Goal: Information Seeking & Learning: Learn about a topic

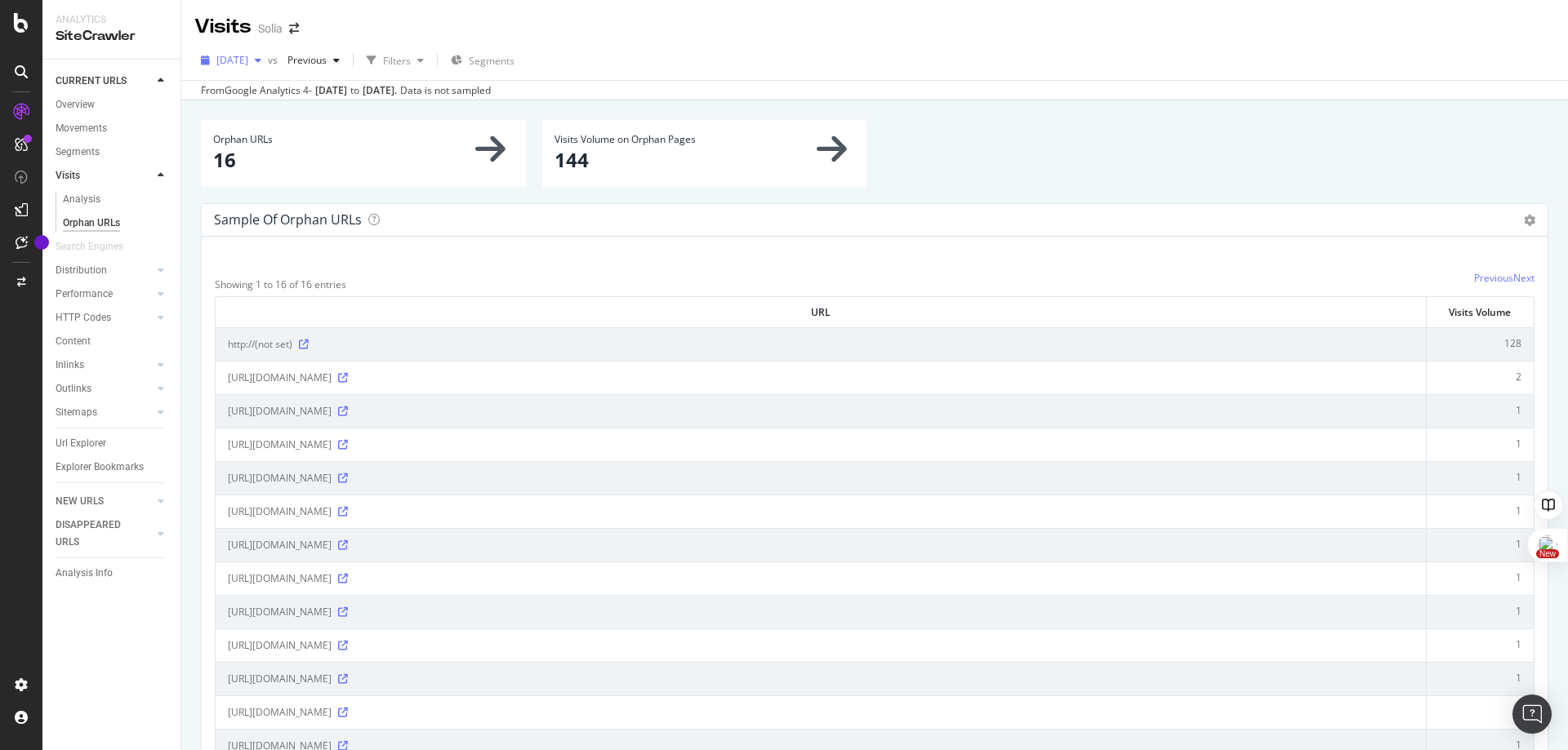
click at [267, 58] on div "button" at bounding box center [258, 60] width 20 height 10
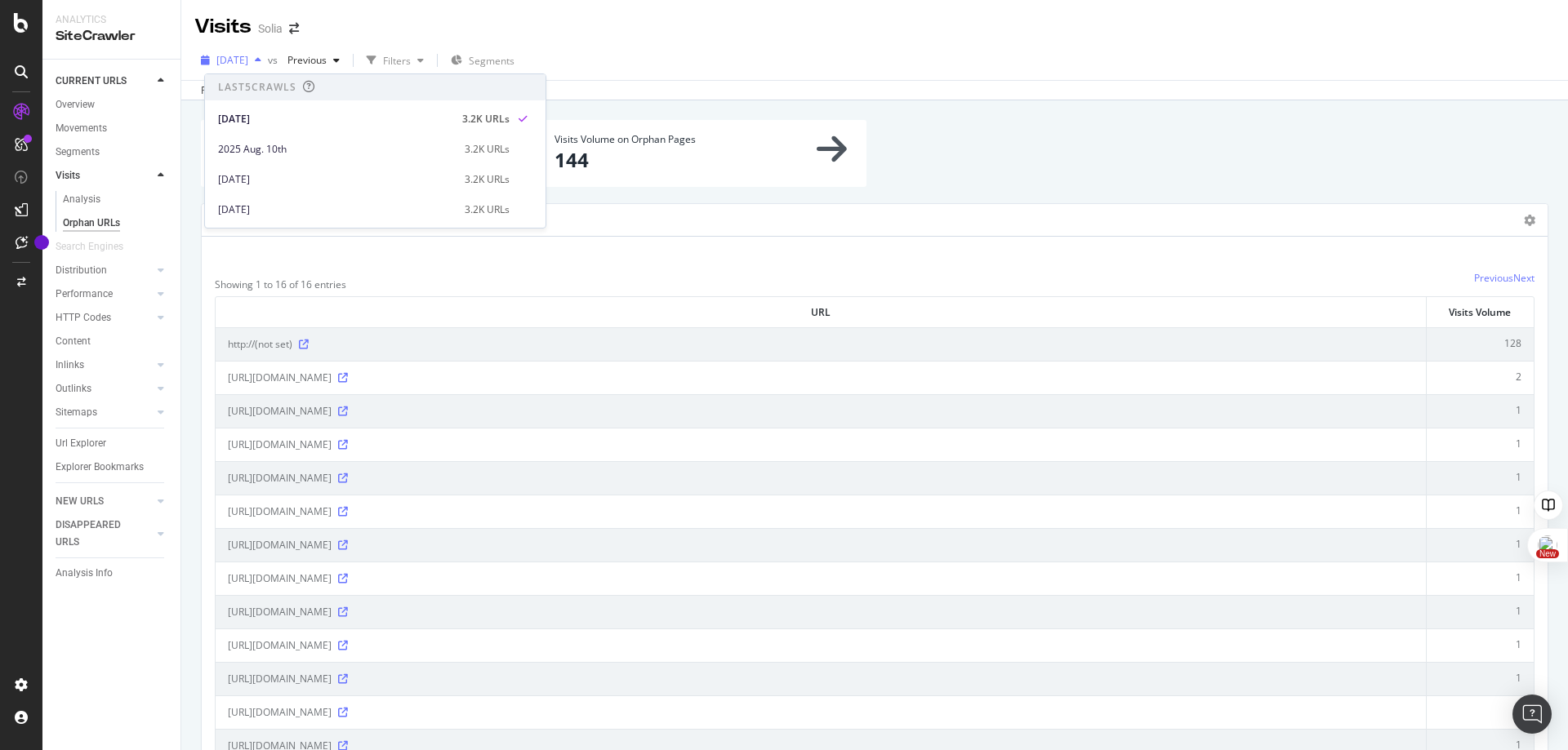
click at [267, 58] on div "button" at bounding box center [258, 60] width 20 height 10
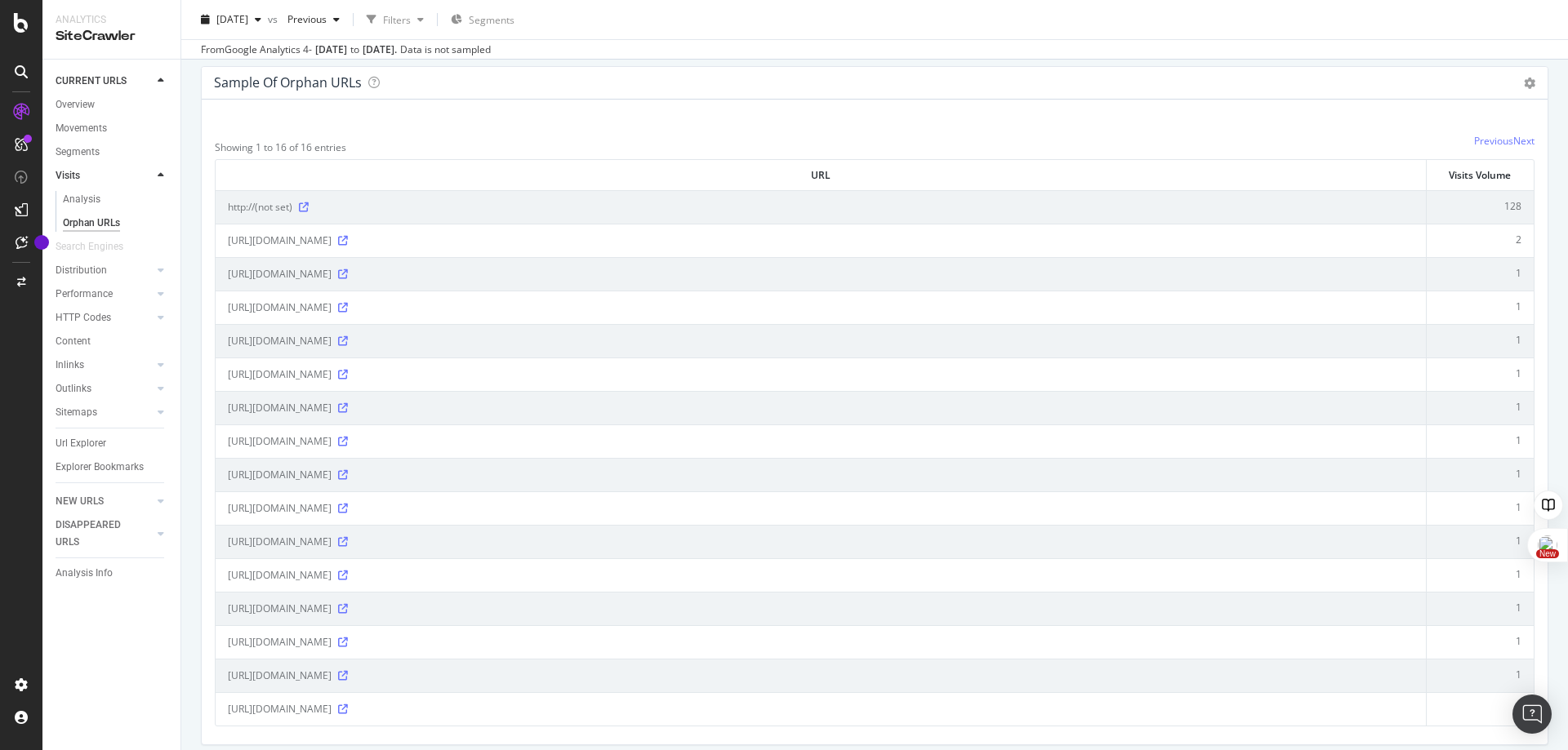
scroll to position [137, 0]
click at [348, 479] on icon at bounding box center [343, 475] width 10 height 10
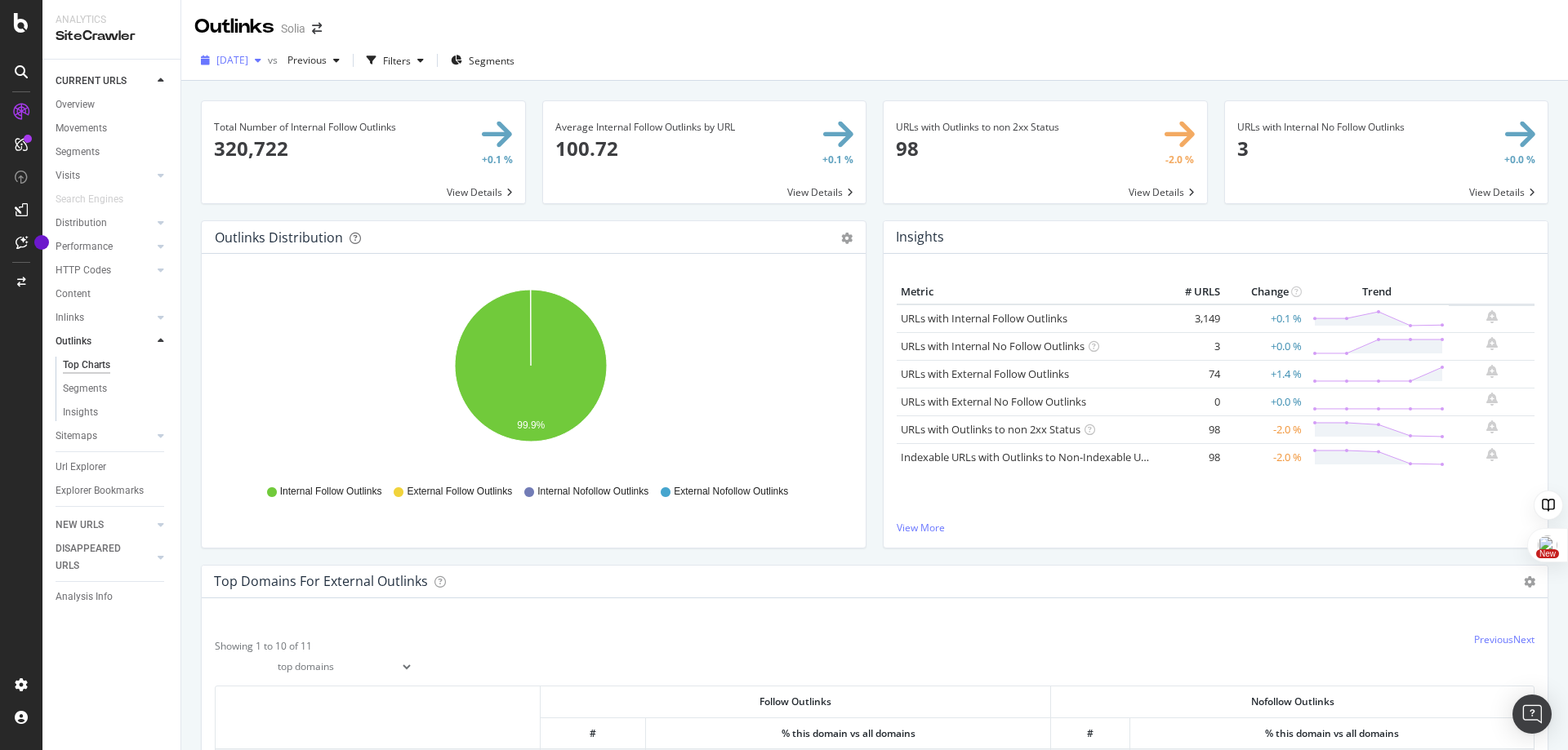
click at [267, 51] on div "[DATE]" at bounding box center [231, 61] width 74 height 24
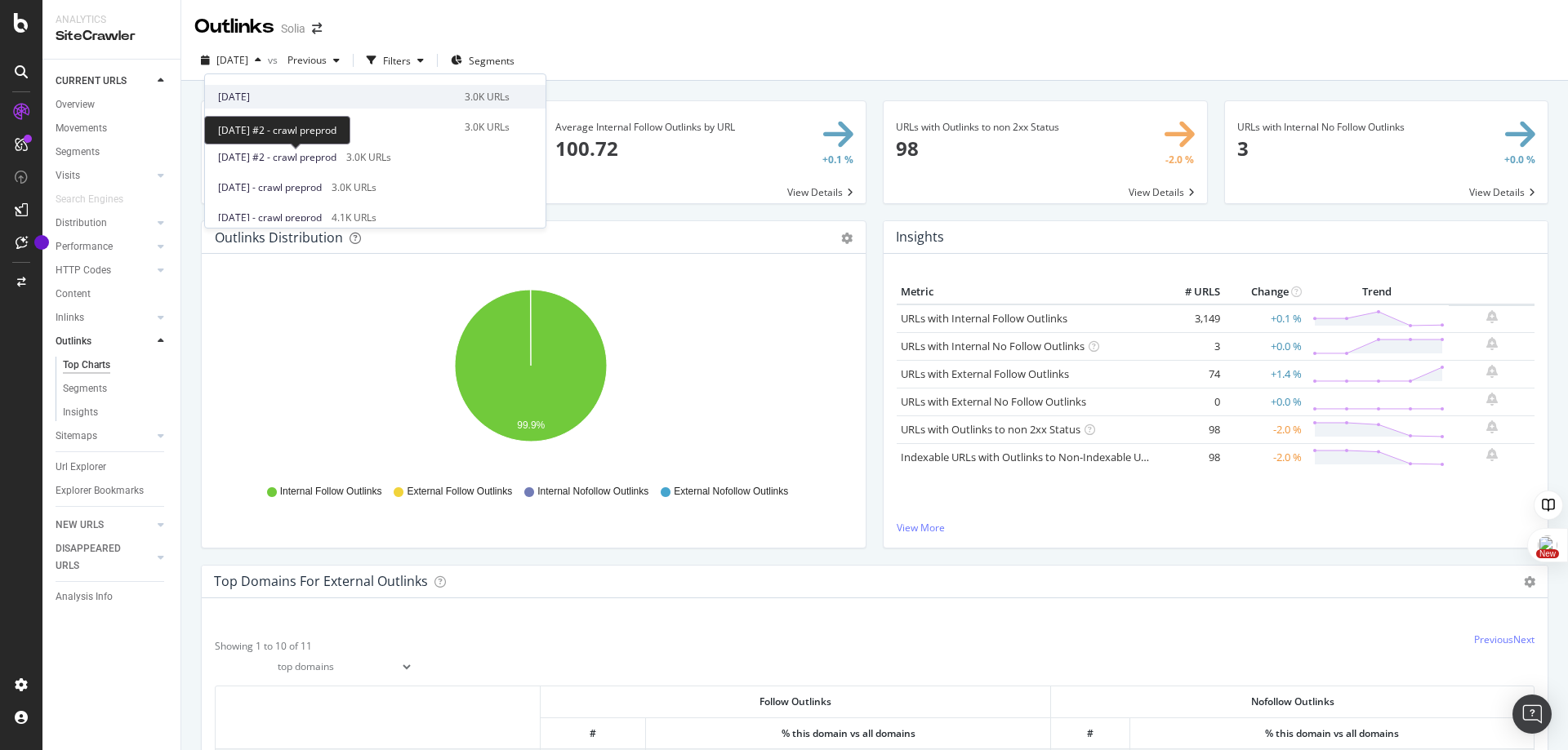
scroll to position [410, 0]
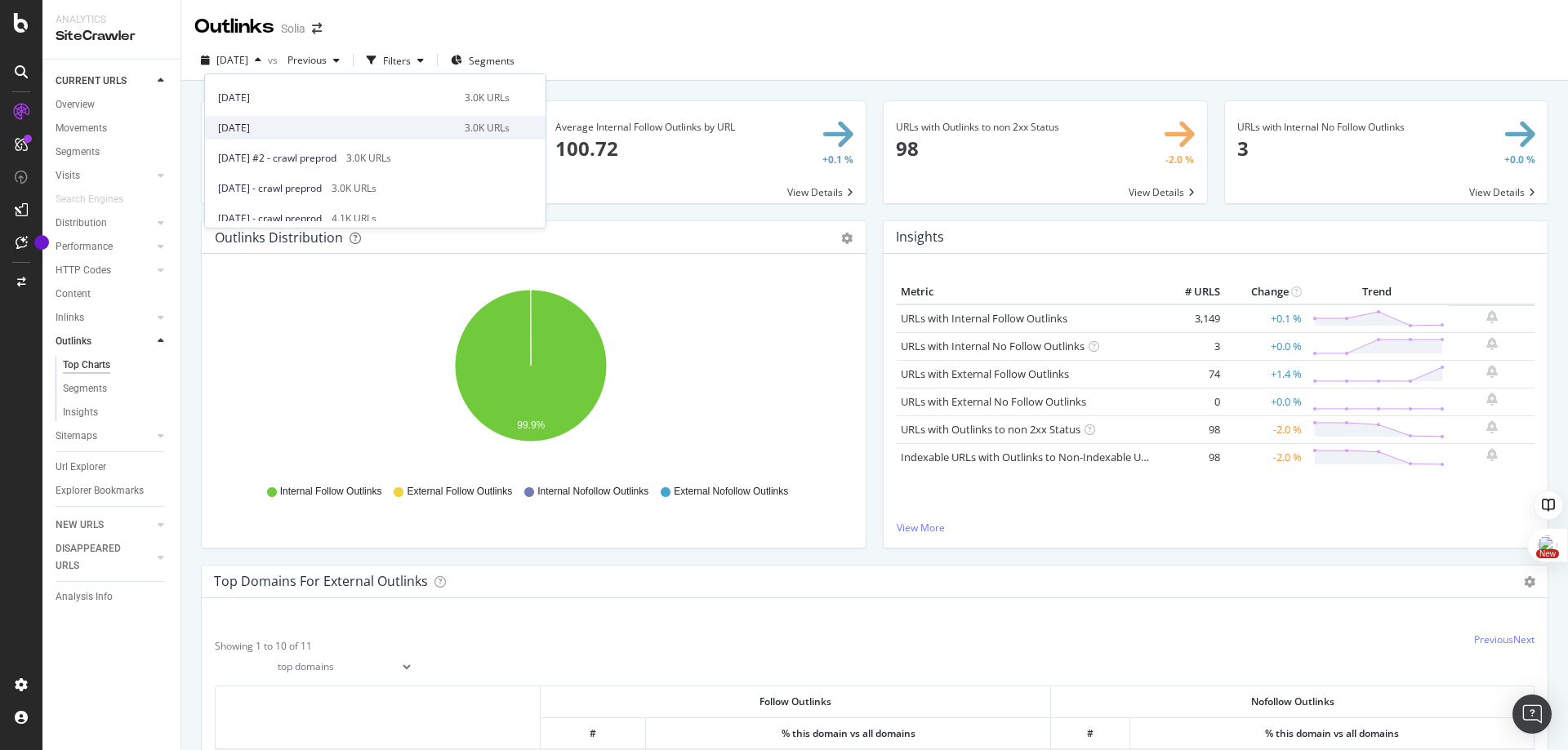
click at [329, 122] on div "[DATE]" at bounding box center [337, 128] width 237 height 15
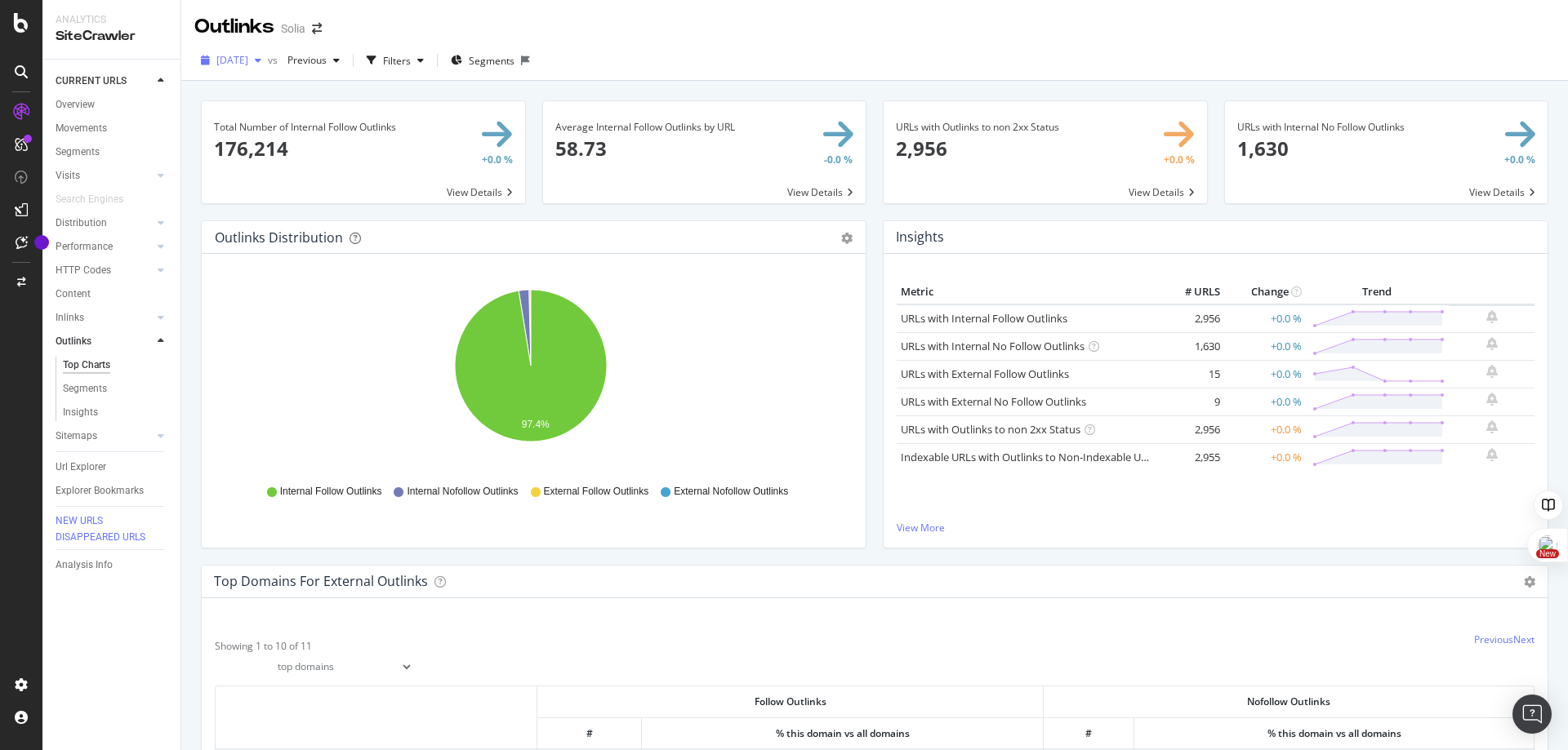
click at [248, 54] on span "2024 Oct. 30th" at bounding box center [232, 60] width 32 height 14
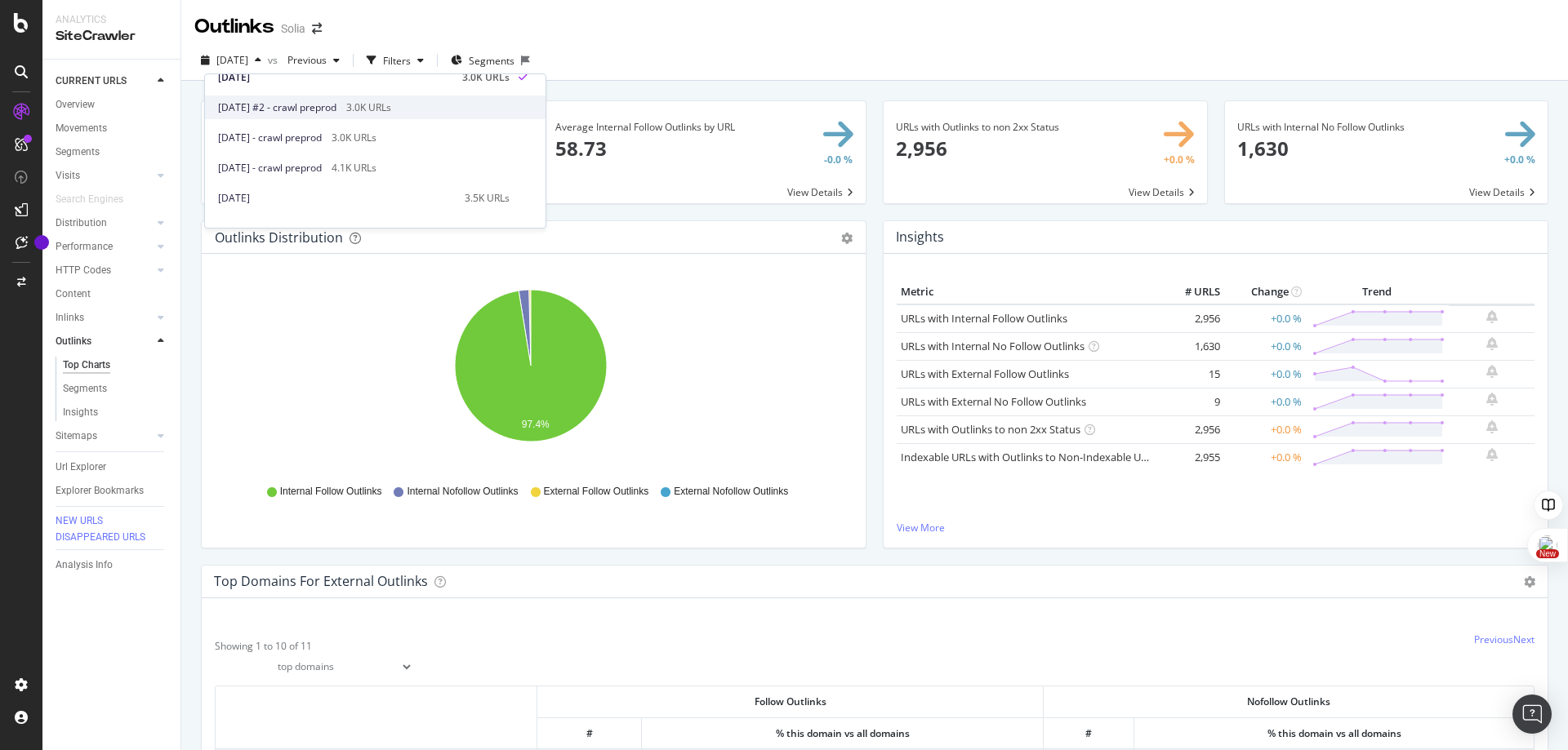
scroll to position [459, 0]
click at [337, 109] on span "2024 Sep. 25th #2 - crawl preprod" at bounding box center [277, 108] width 119 height 15
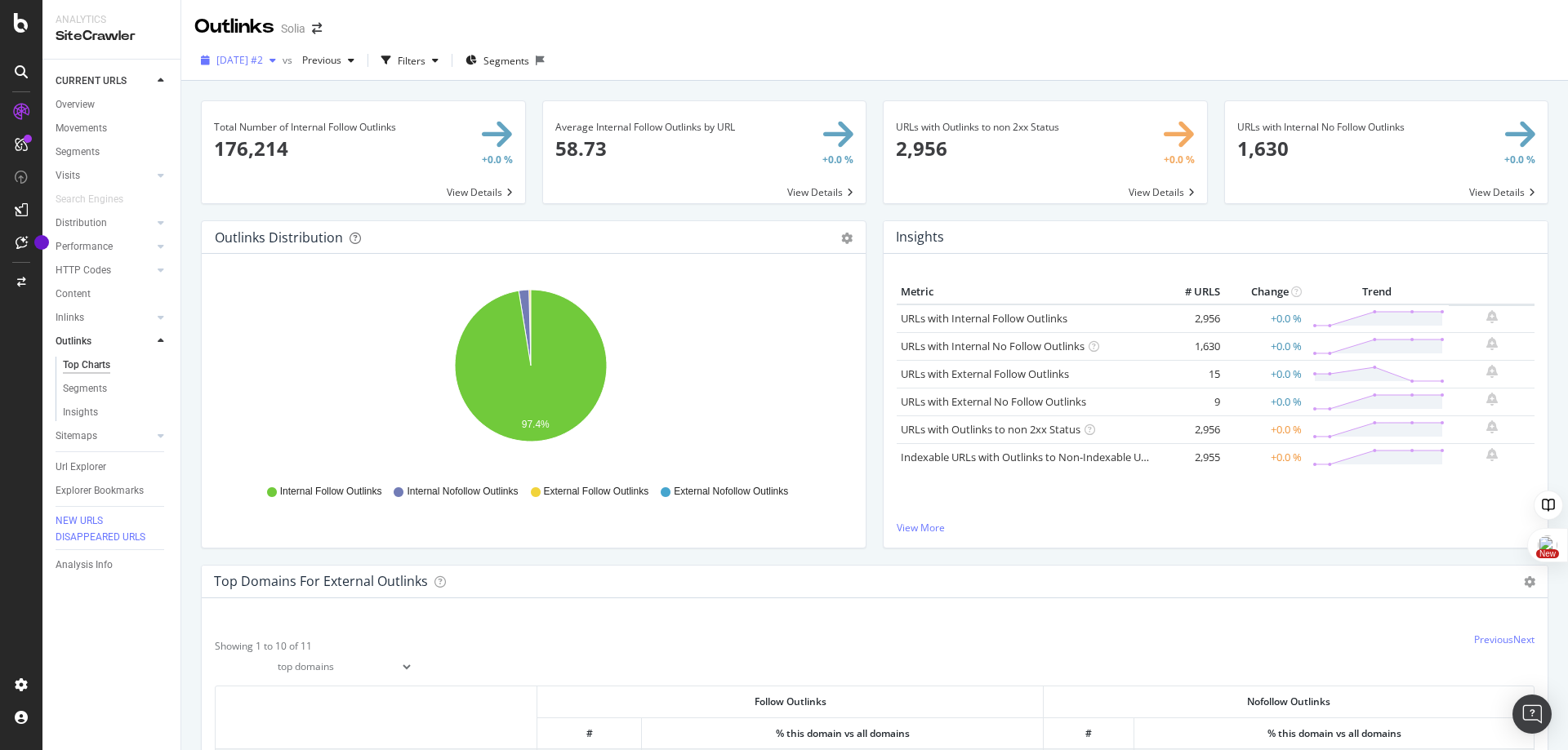
click at [282, 64] on div "button" at bounding box center [273, 60] width 20 height 10
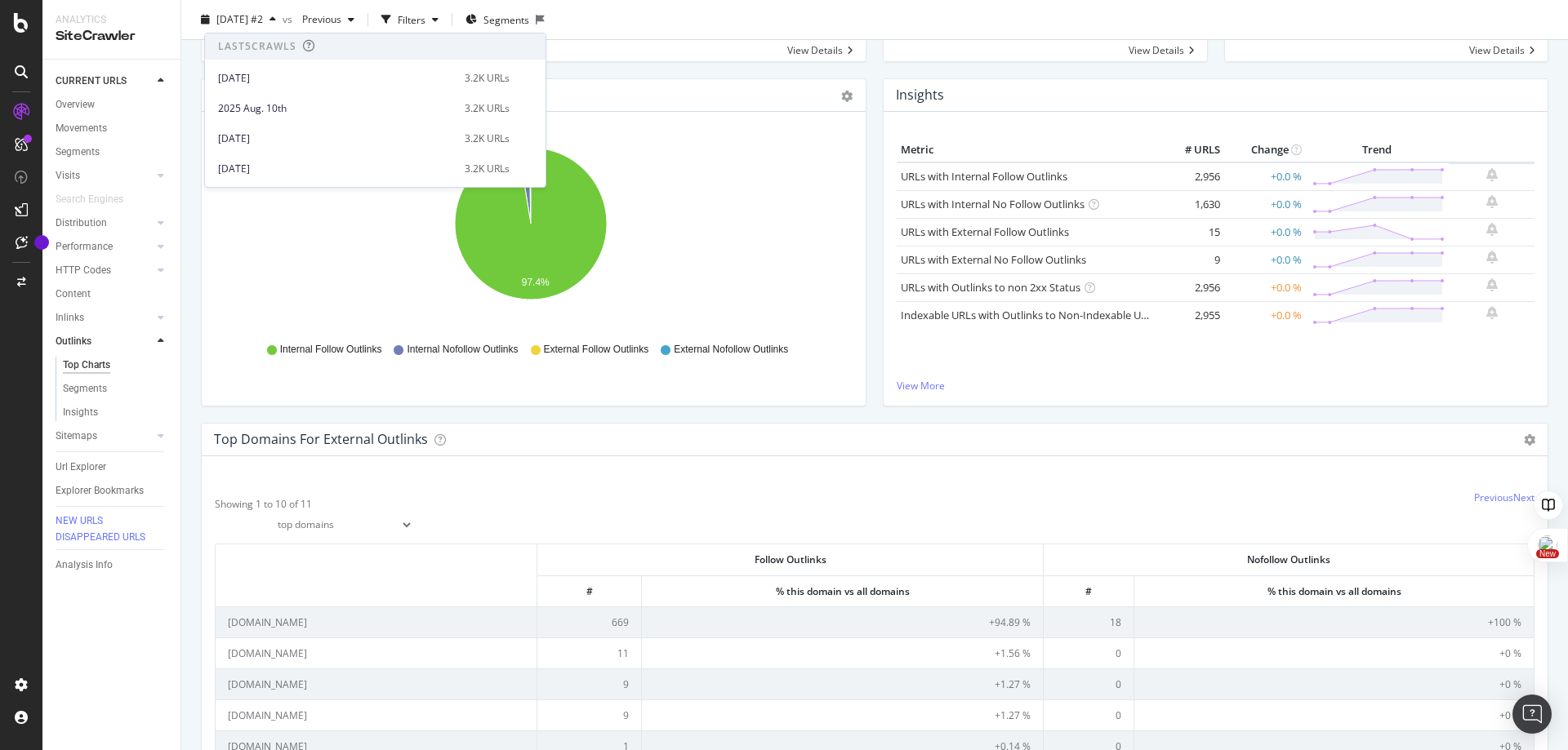
scroll to position [141, 0]
click at [710, 201] on icon "97.4%" at bounding box center [530, 233] width 632 height 189
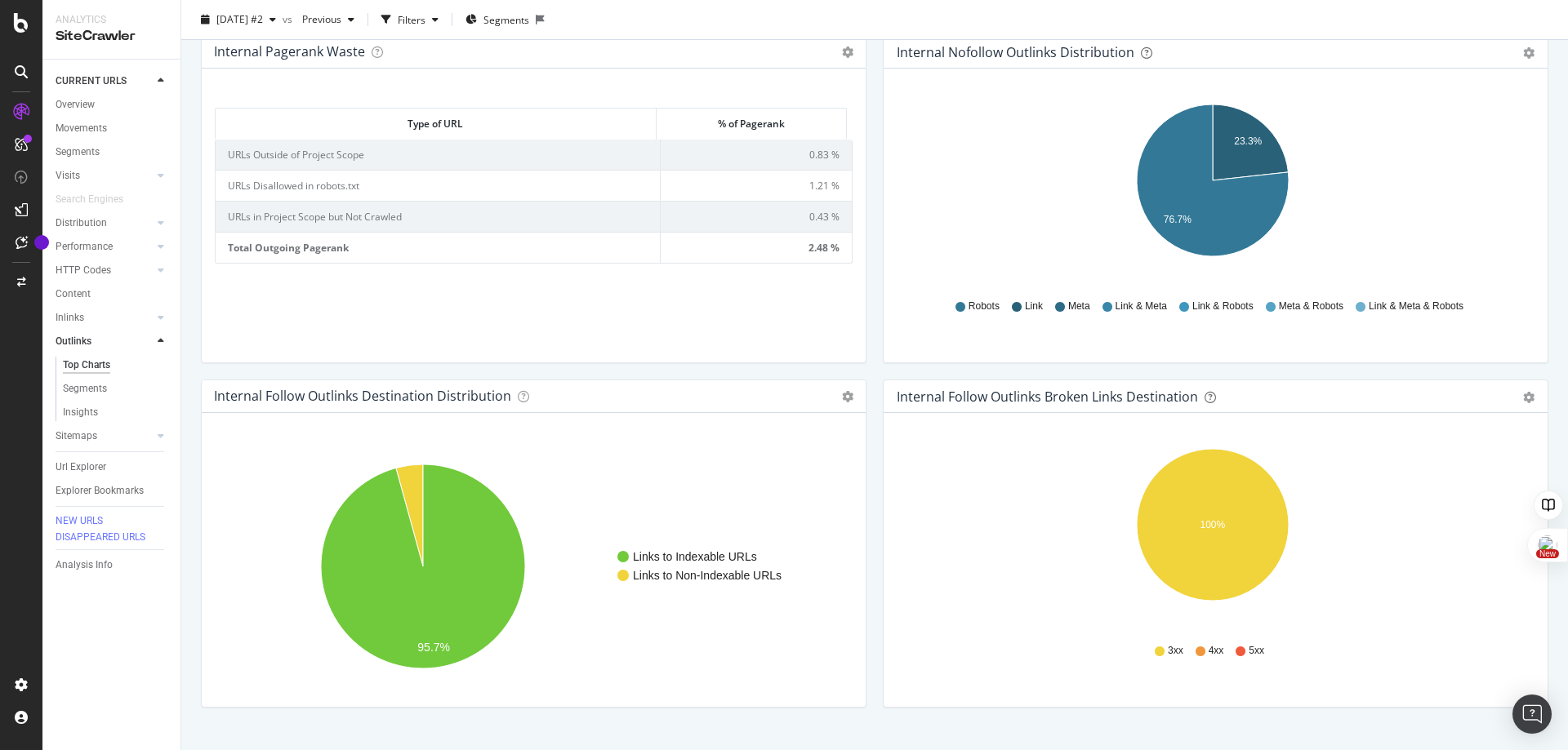
scroll to position [1170, 0]
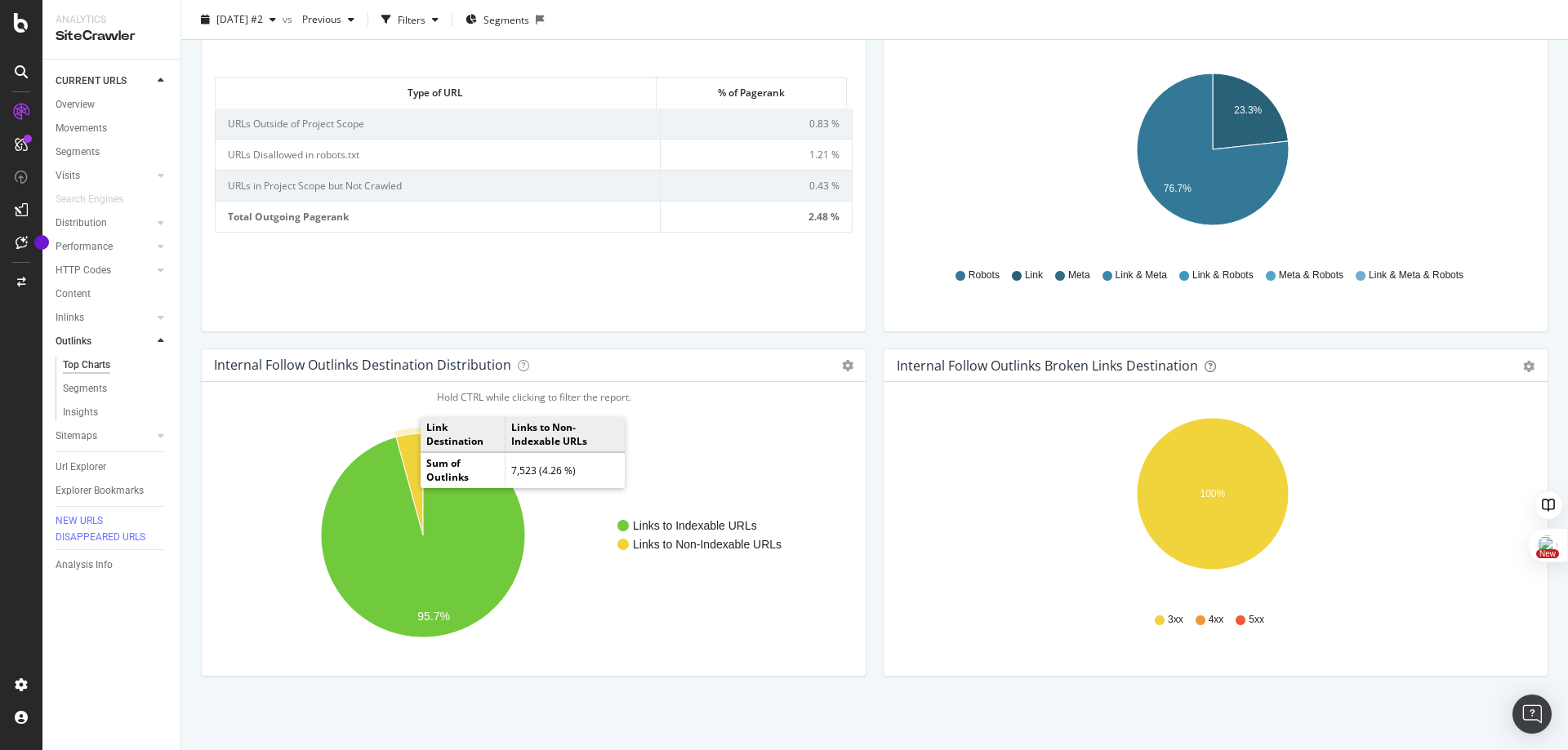
click at [404, 452] on icon "A chart." at bounding box center [409, 484] width 27 height 102
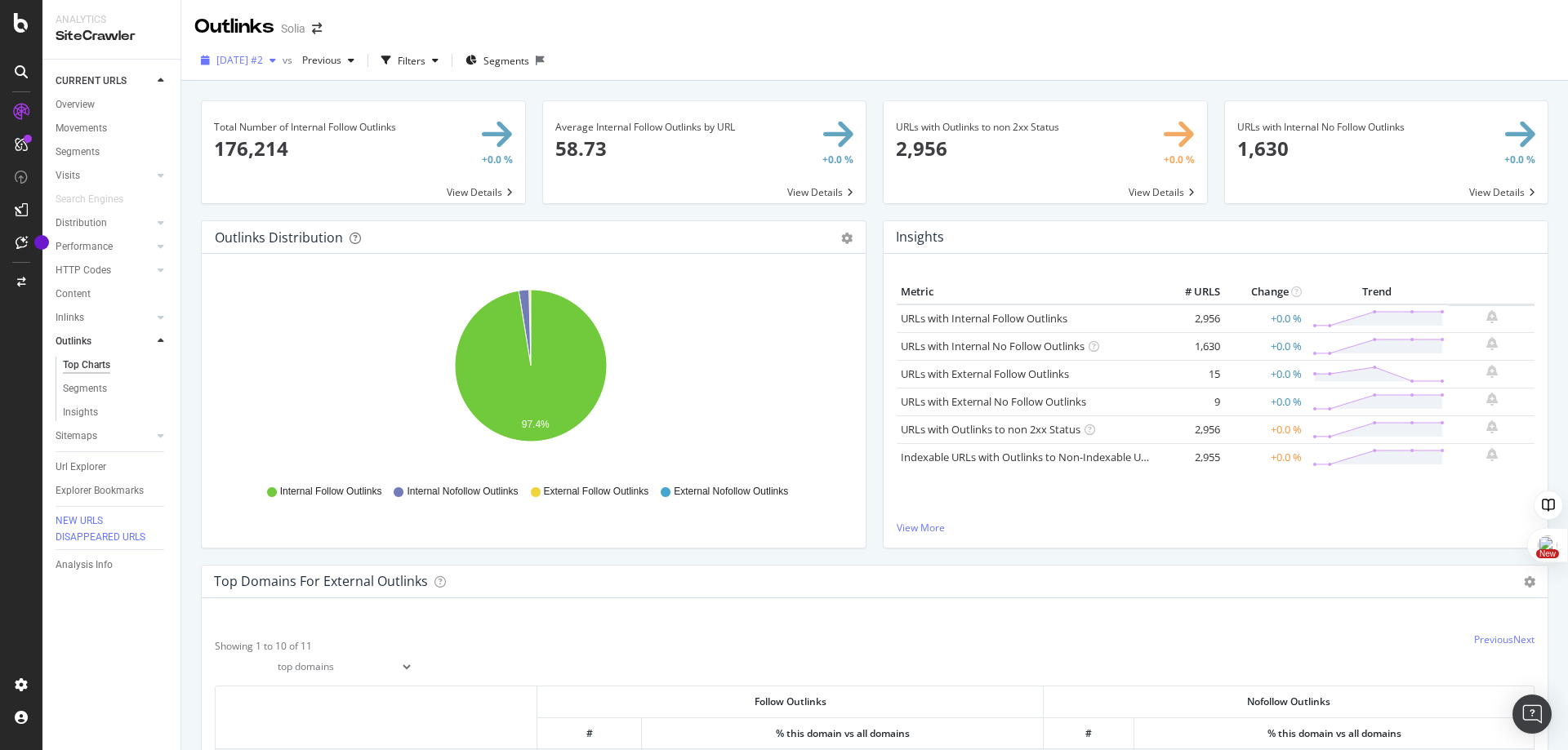
click at [282, 61] on div "button" at bounding box center [273, 60] width 20 height 10
click at [465, 125] on div "3.2K URLs" at bounding box center [487, 119] width 45 height 15
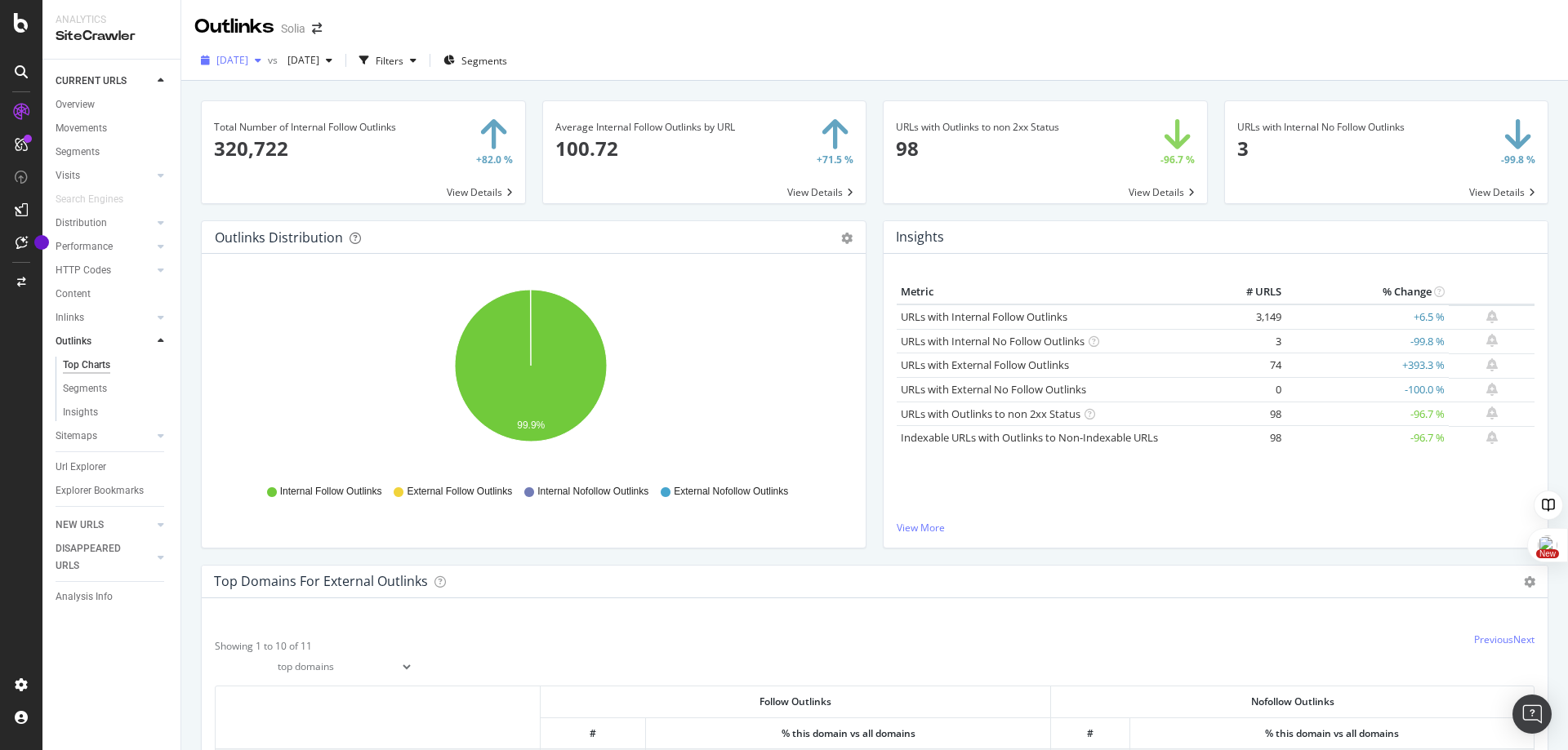
click at [267, 61] on div "button" at bounding box center [258, 60] width 20 height 10
click at [332, 63] on icon "button" at bounding box center [329, 60] width 7 height 10
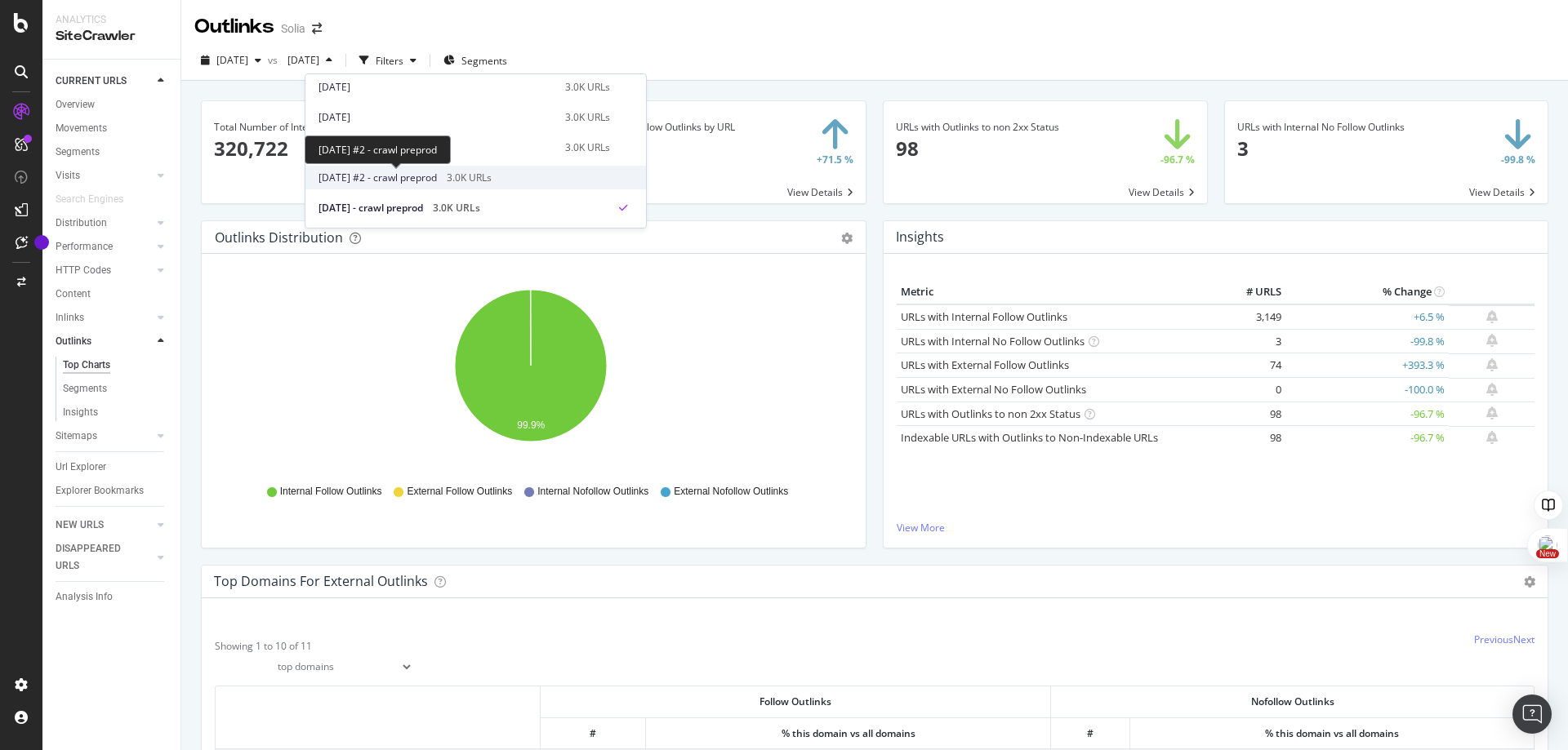
scroll to position [389, 0]
click at [432, 182] on span "2024 Sep. 25th #2 - crawl preprod" at bounding box center [377, 178] width 119 height 15
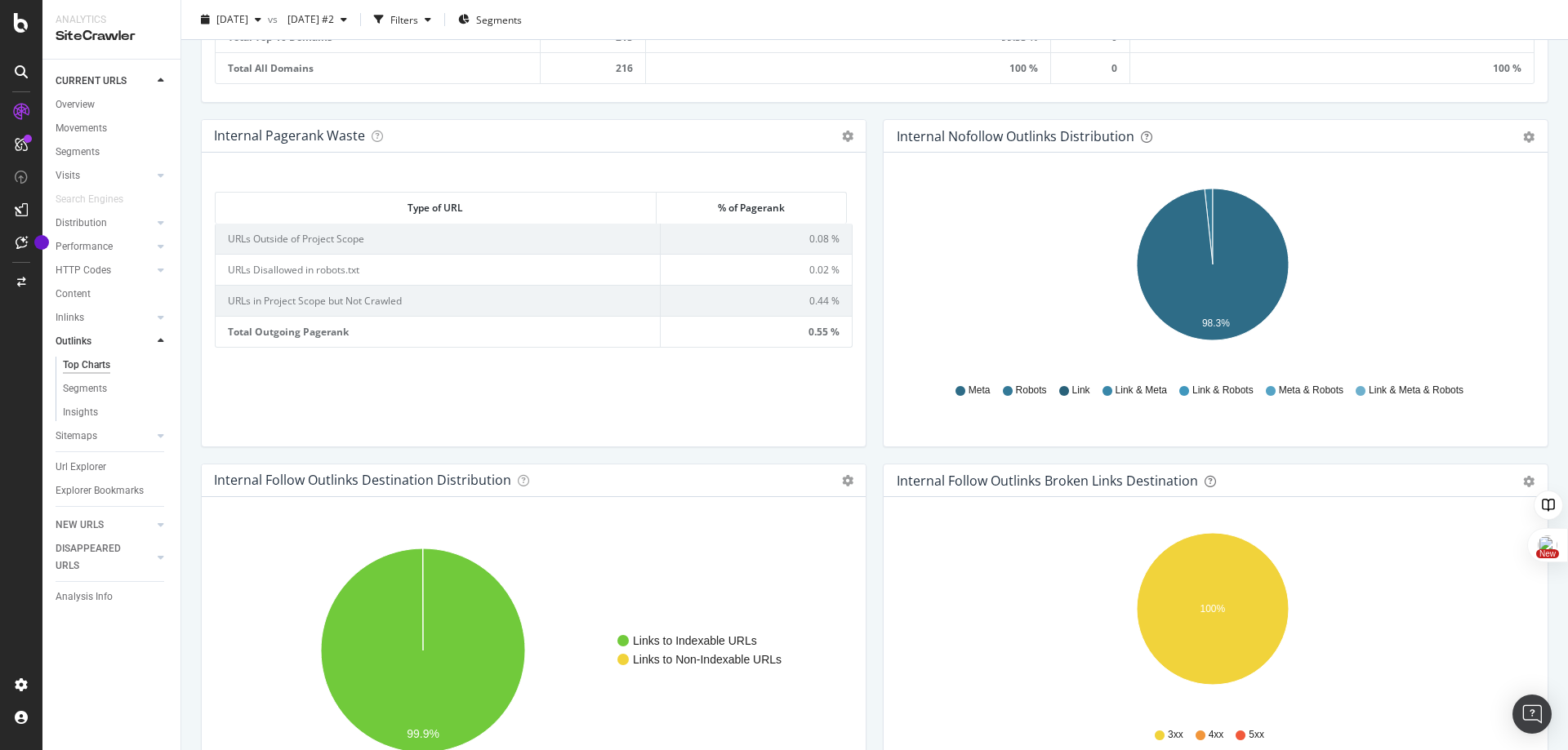
scroll to position [1056, 0]
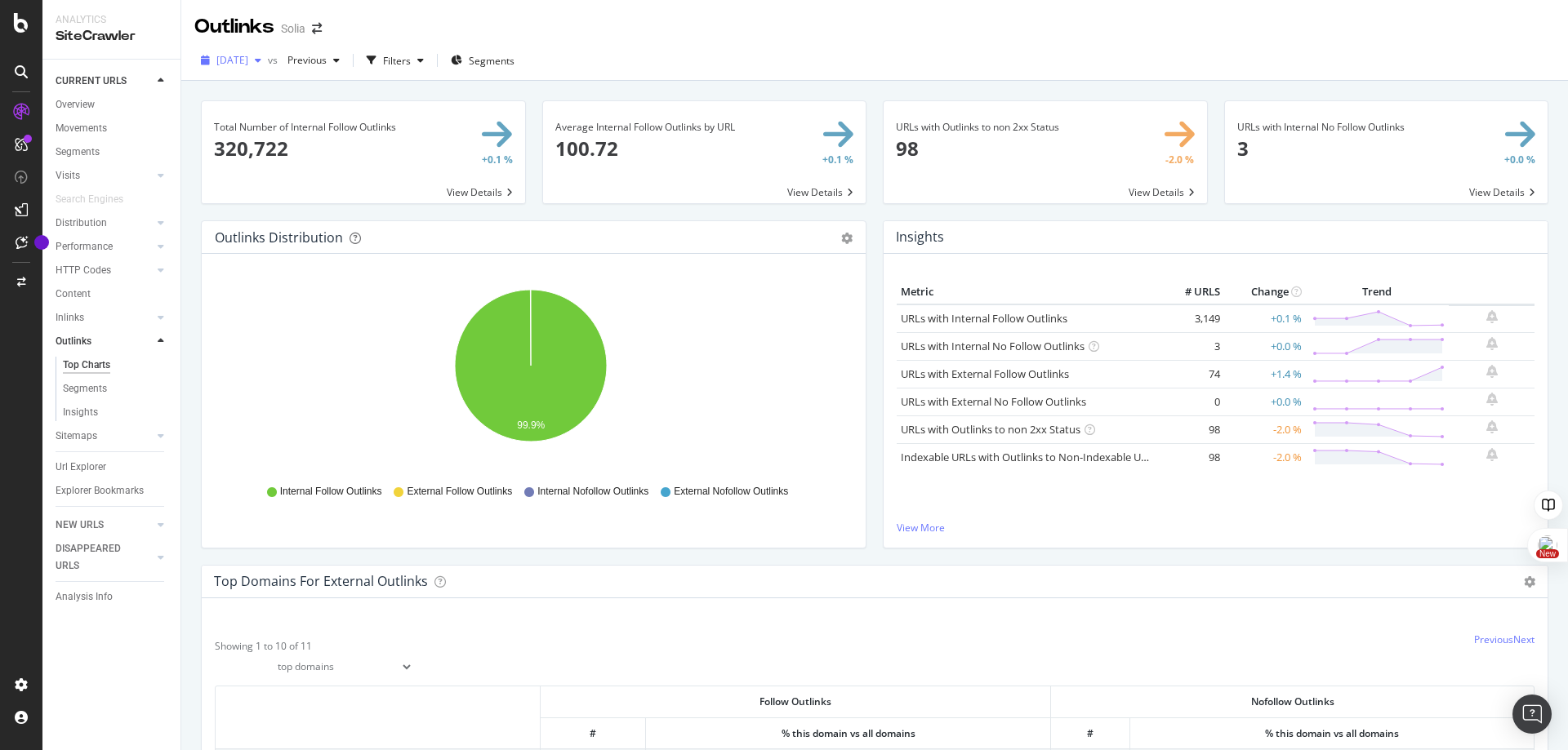
click at [248, 59] on span "[DATE]" at bounding box center [232, 60] width 32 height 14
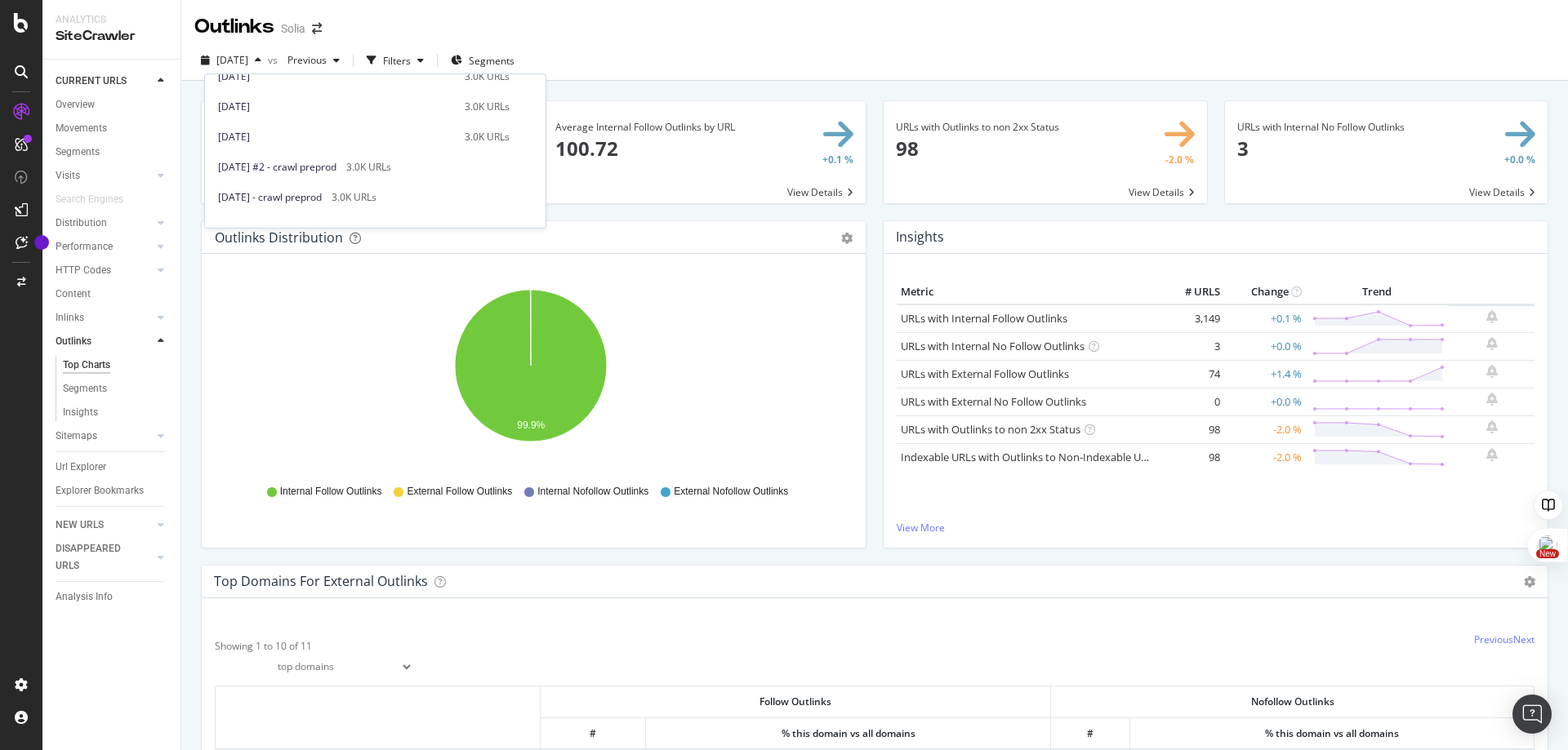
scroll to position [400, 0]
click at [348, 176] on div "2024 Sep. 25th #2 - crawl preprod 3.0K URLs" at bounding box center [375, 167] width 340 height 23
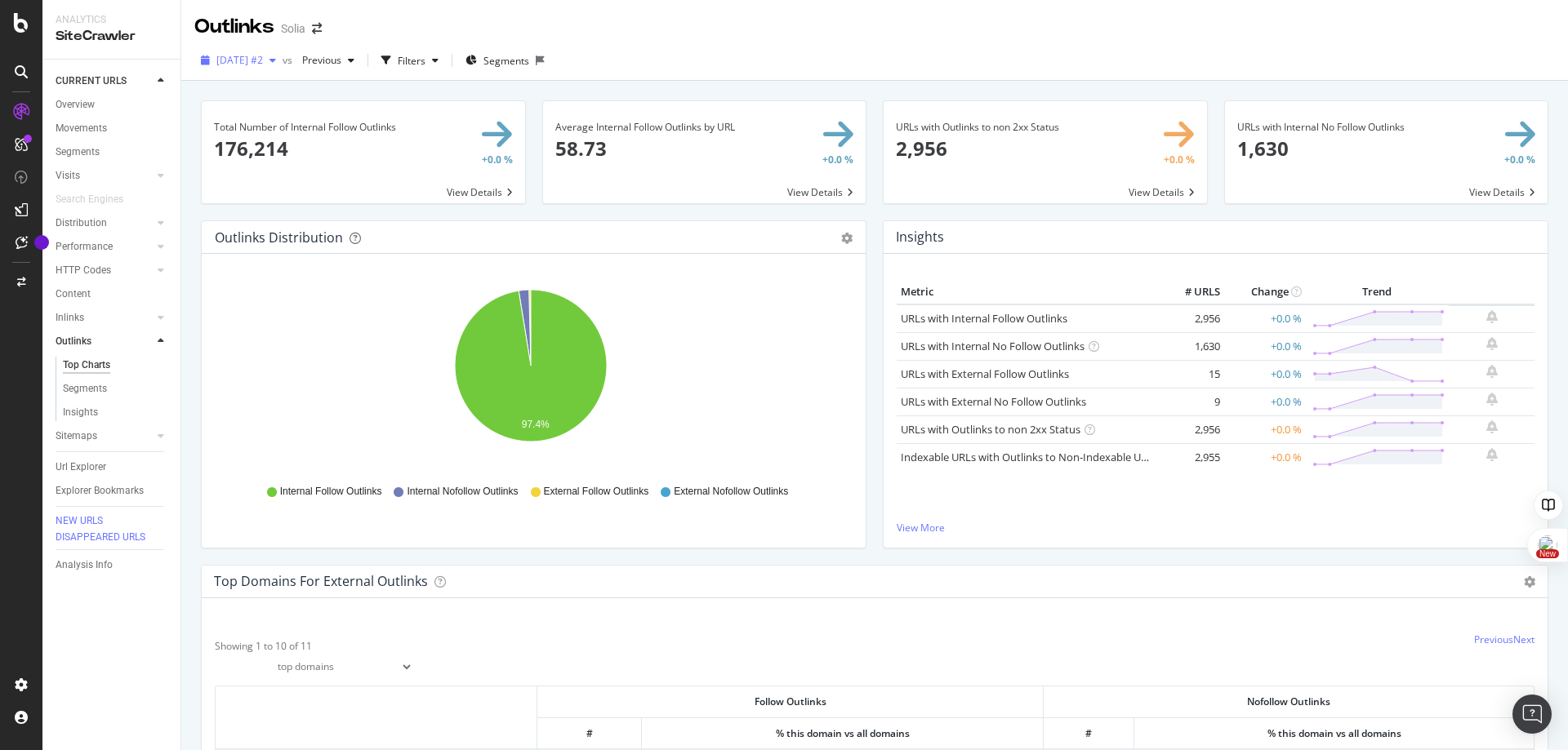
click at [282, 65] on div "button" at bounding box center [273, 60] width 20 height 10
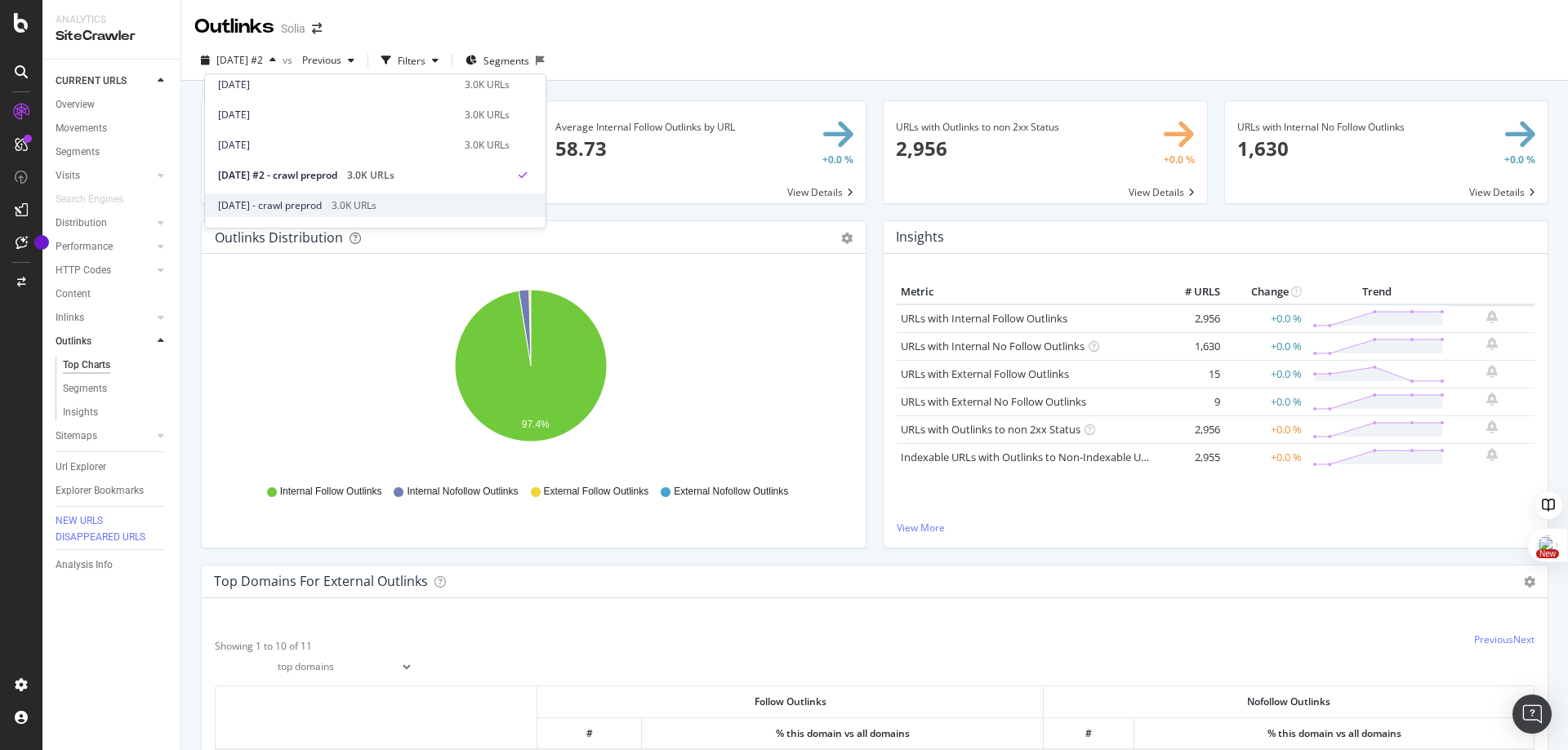
scroll to position [394, 0]
click at [312, 204] on span "[DATE] - crawl preprod" at bounding box center [270, 204] width 104 height 15
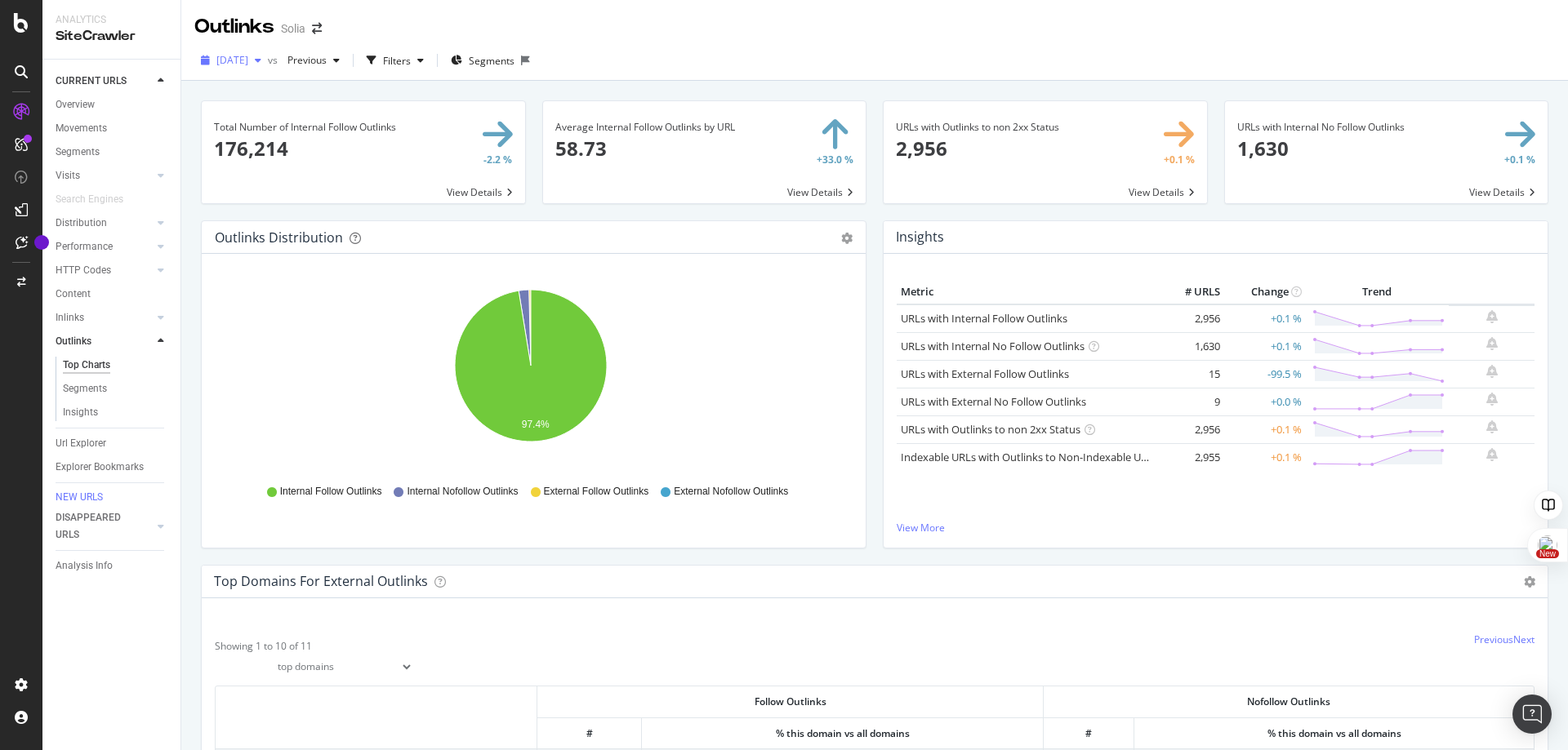
click at [267, 59] on div "button" at bounding box center [258, 60] width 20 height 10
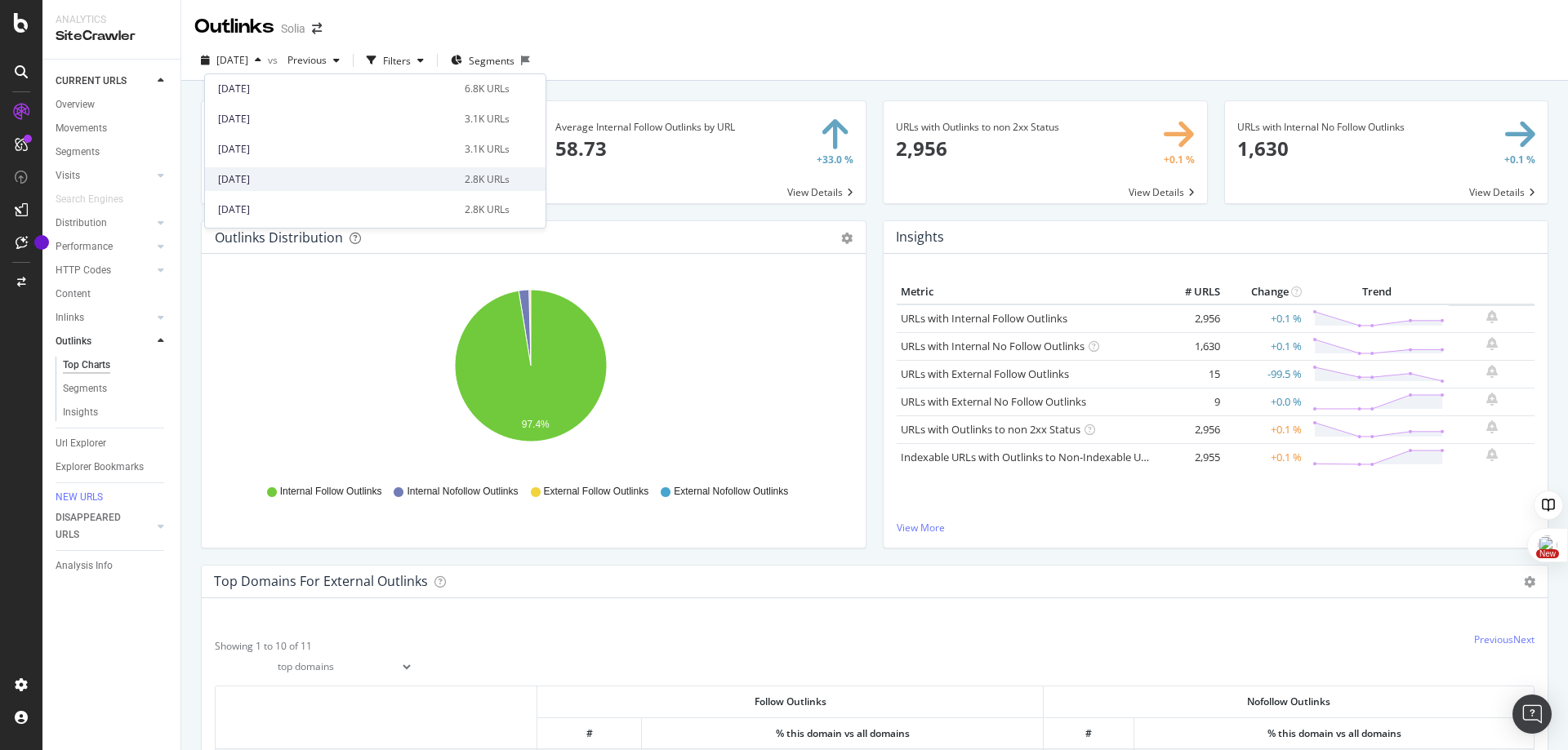
click at [314, 176] on div "[DATE]" at bounding box center [337, 179] width 237 height 15
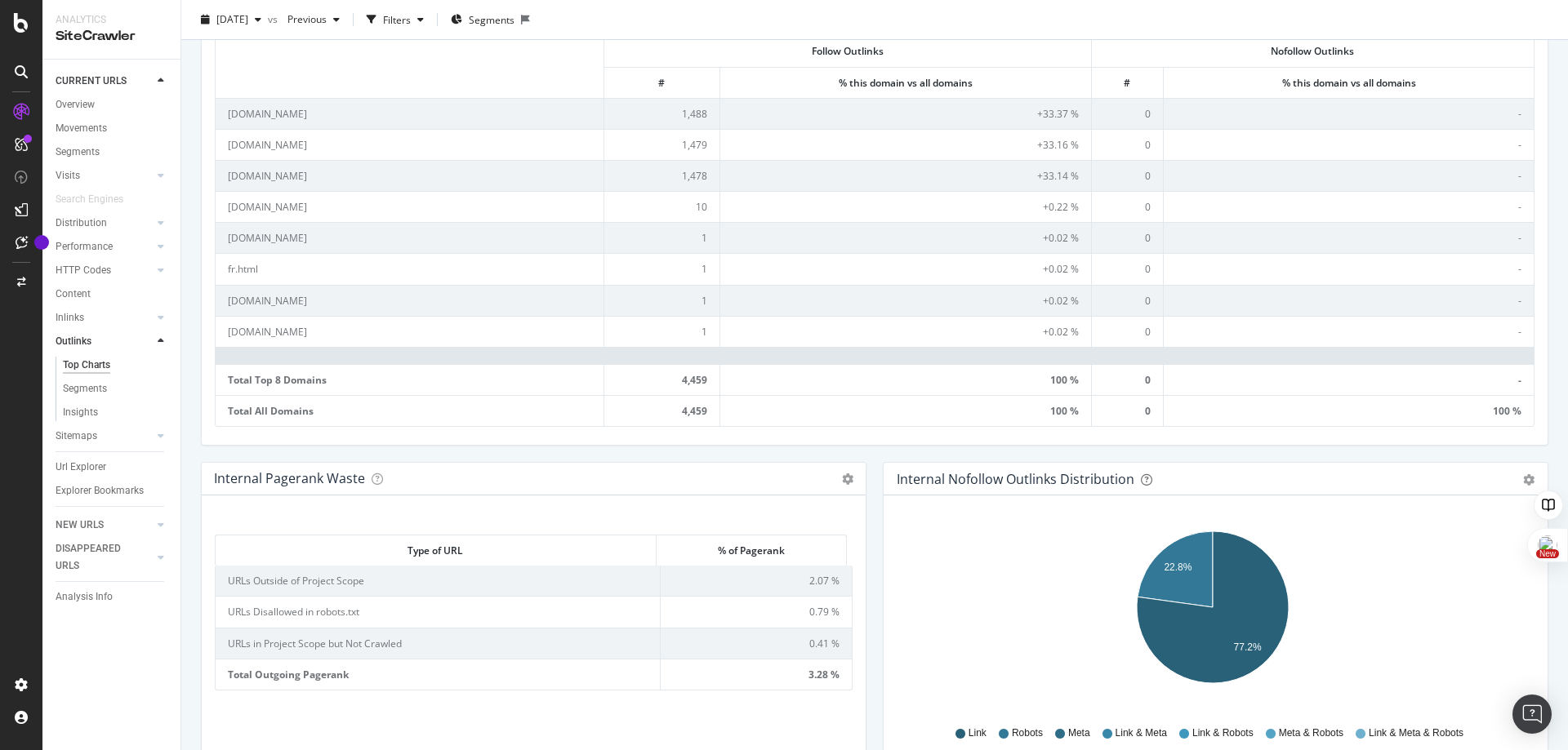
scroll to position [651, 0]
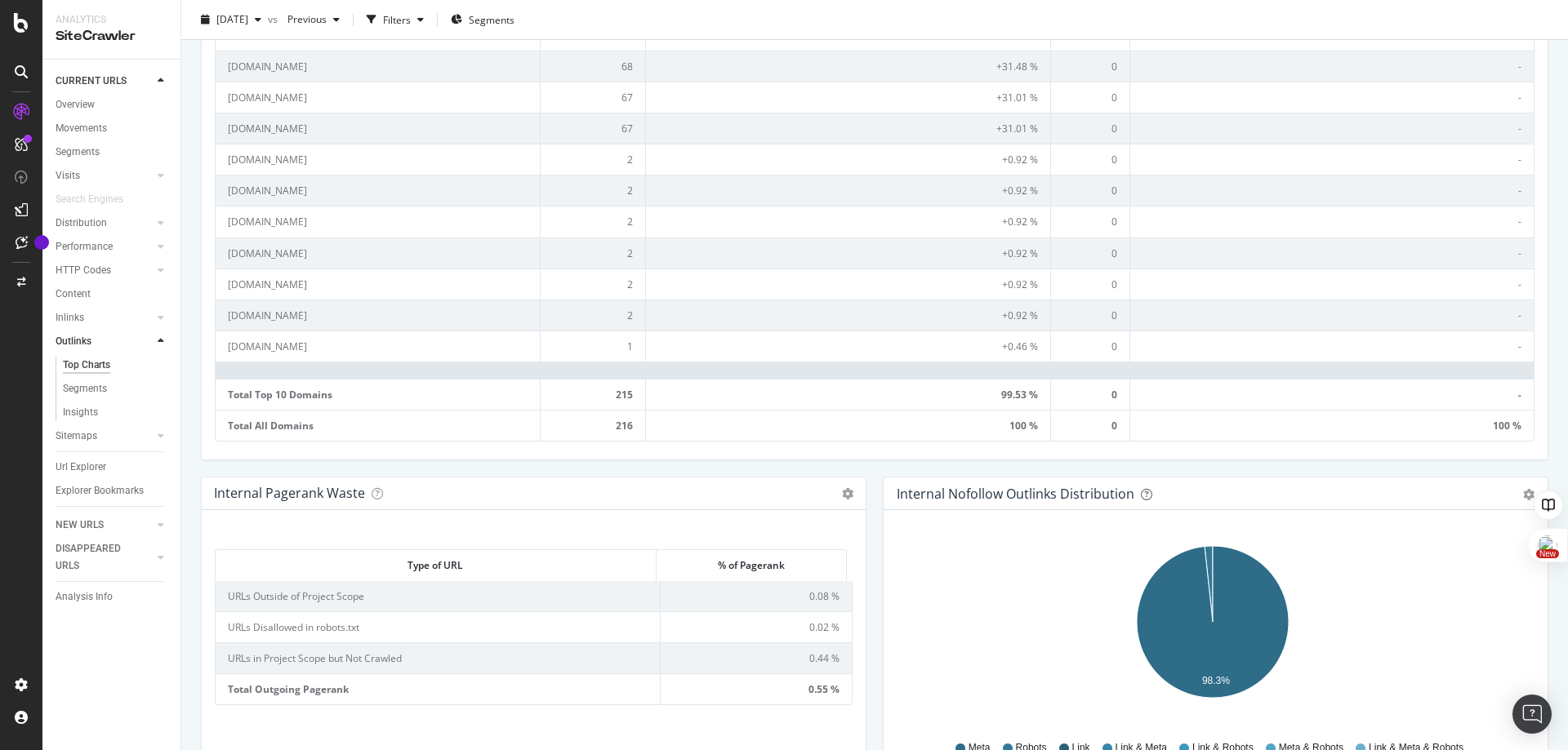
scroll to position [697, 0]
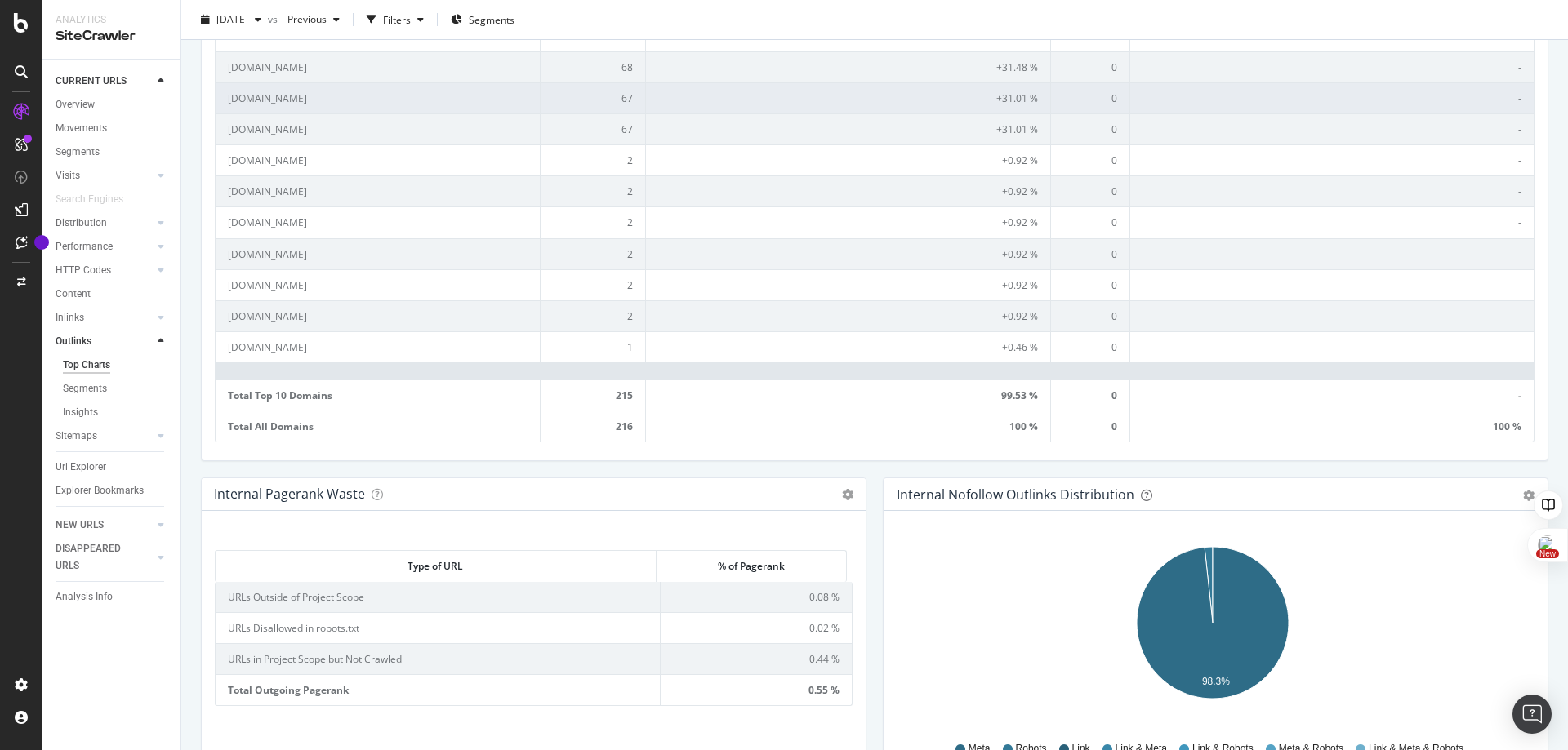
click at [606, 105] on td "67" at bounding box center [594, 98] width 106 height 31
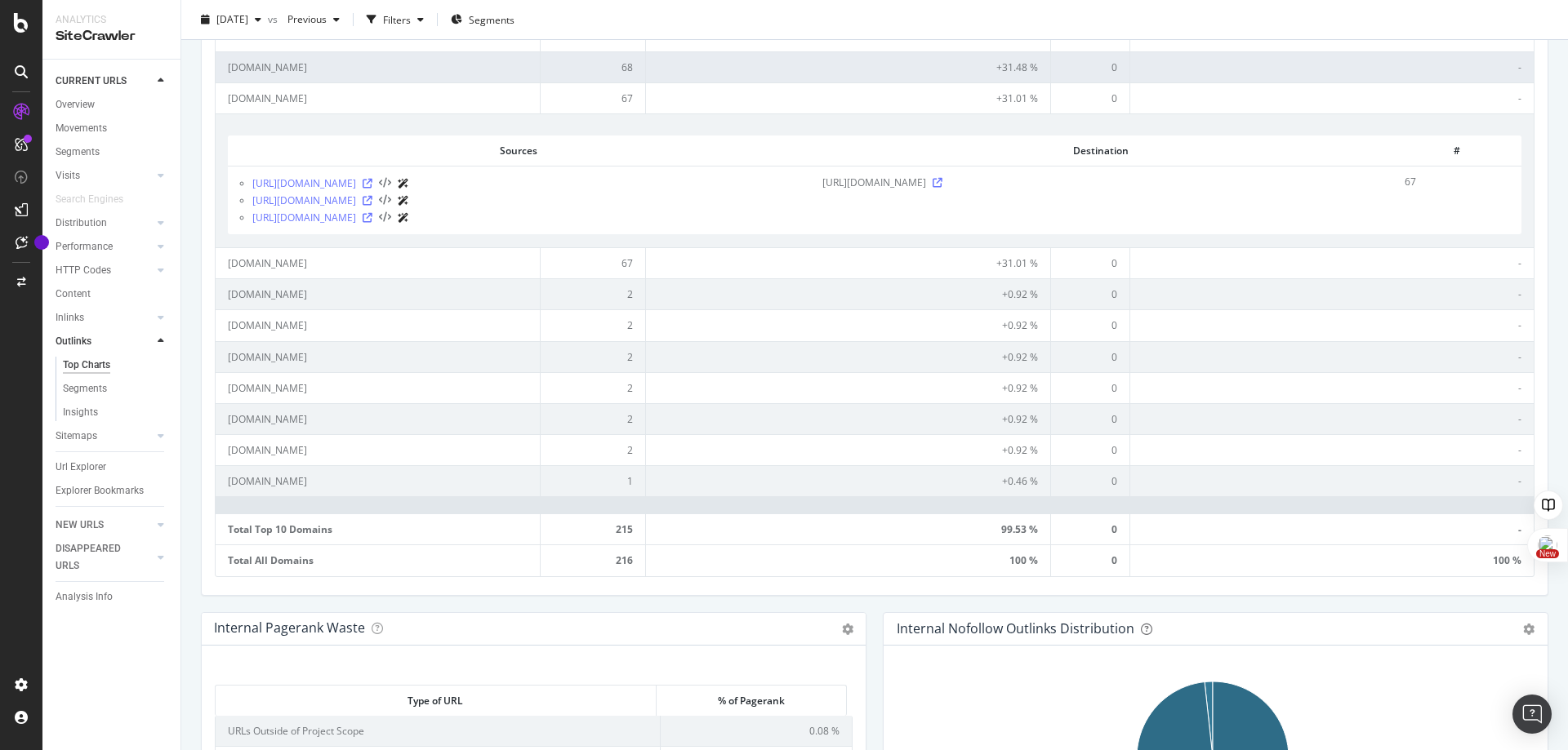
click at [611, 65] on td "68" at bounding box center [594, 67] width 106 height 31
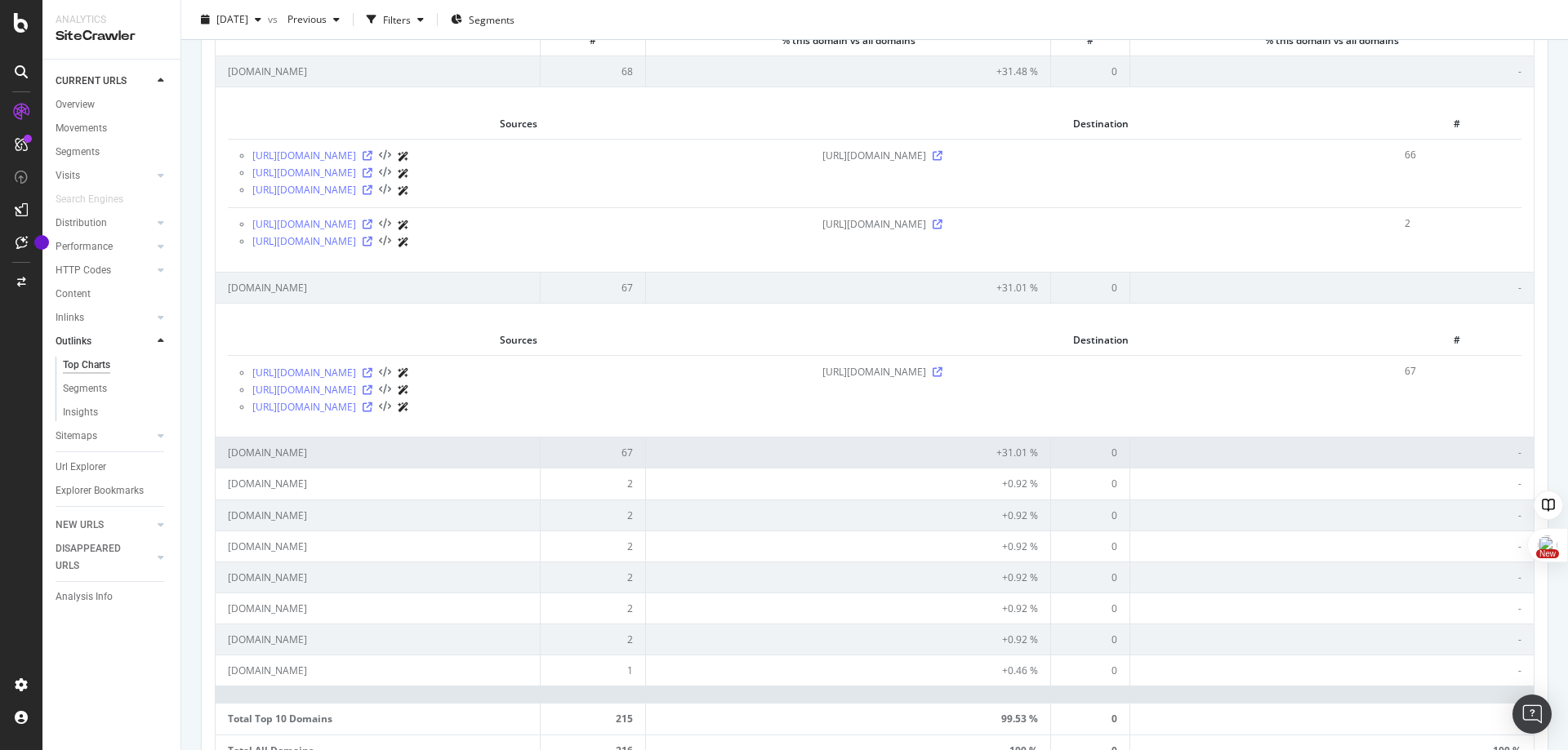
click at [592, 455] on td "67" at bounding box center [594, 452] width 106 height 31
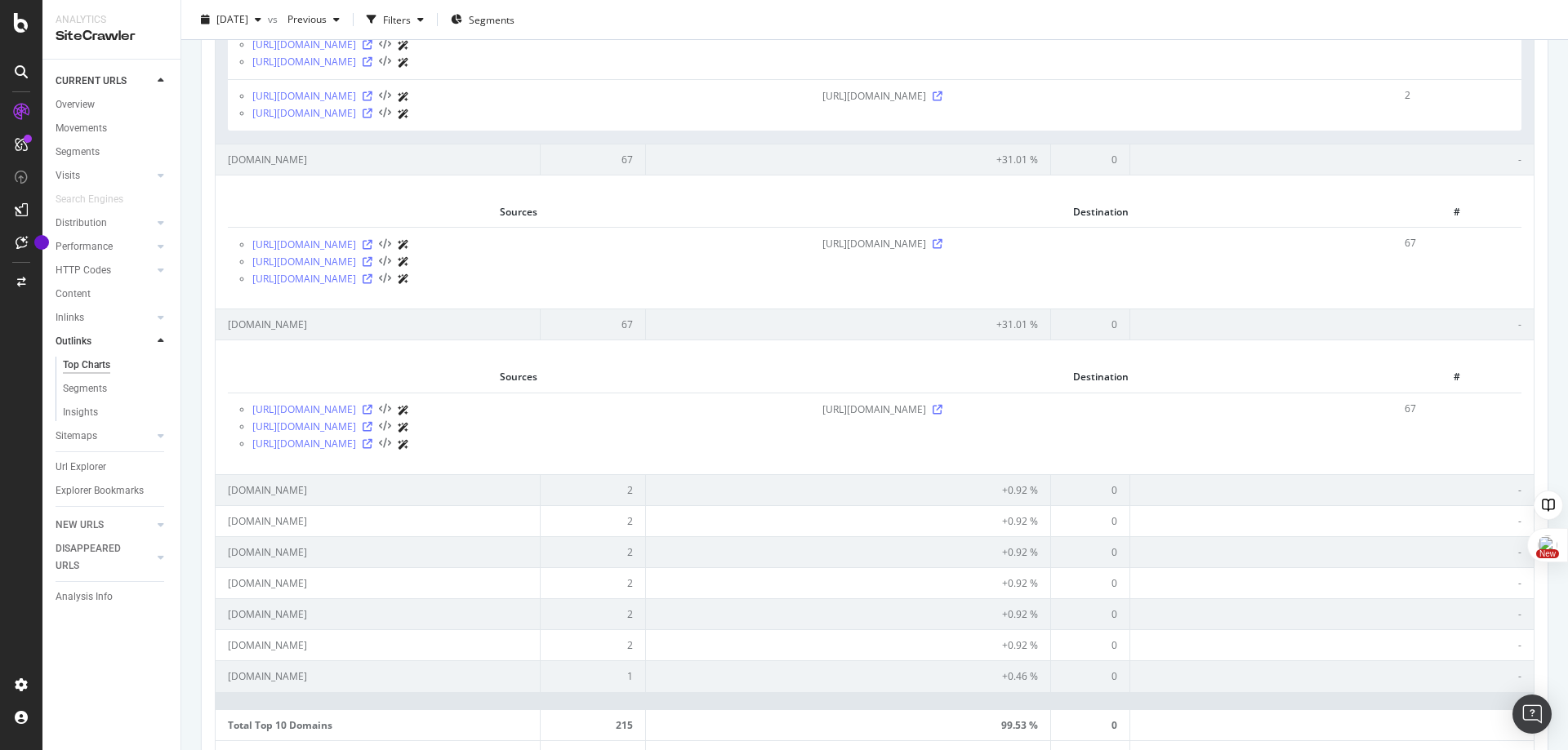
scroll to position [822, 0]
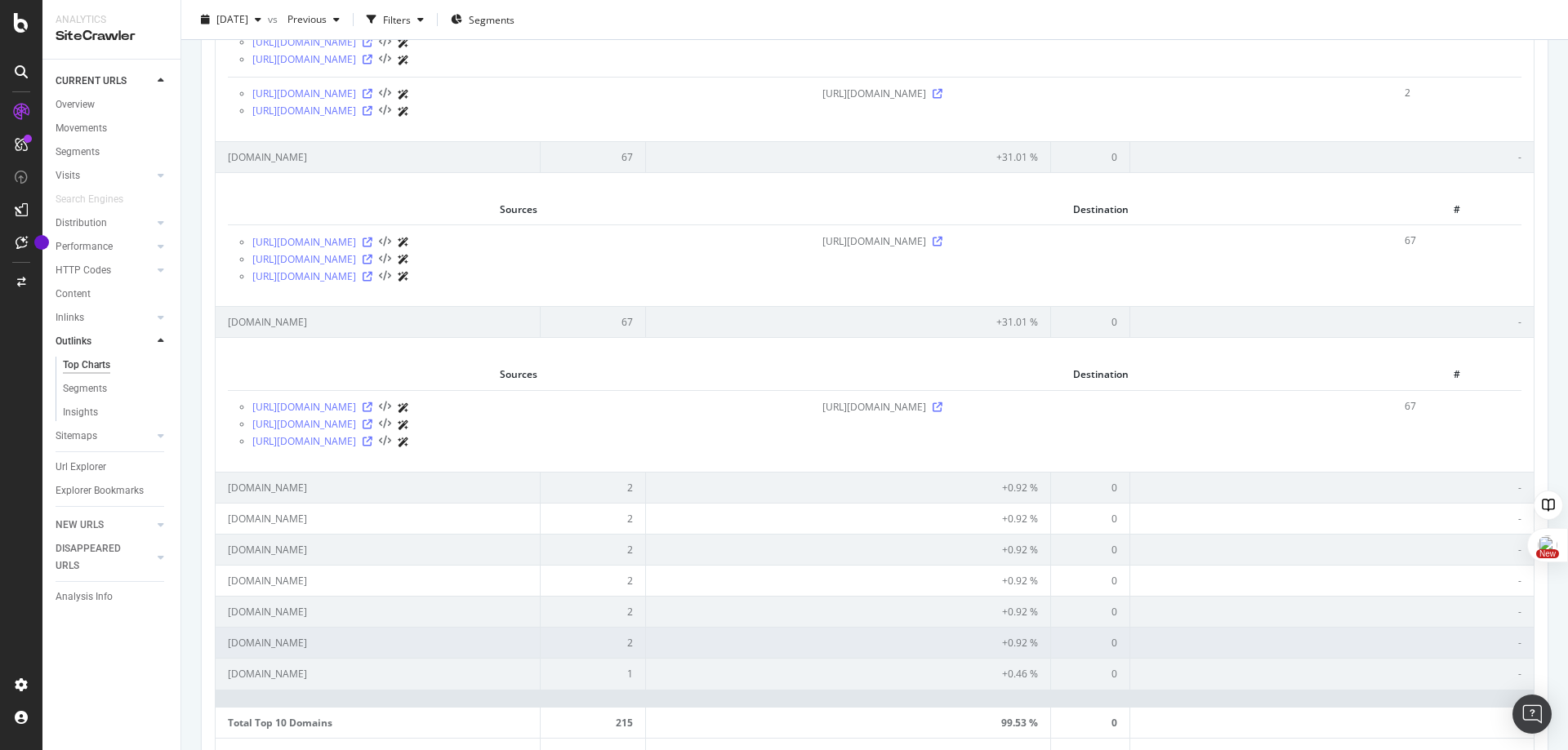
click at [421, 639] on td "opera.com" at bounding box center [378, 643] width 325 height 31
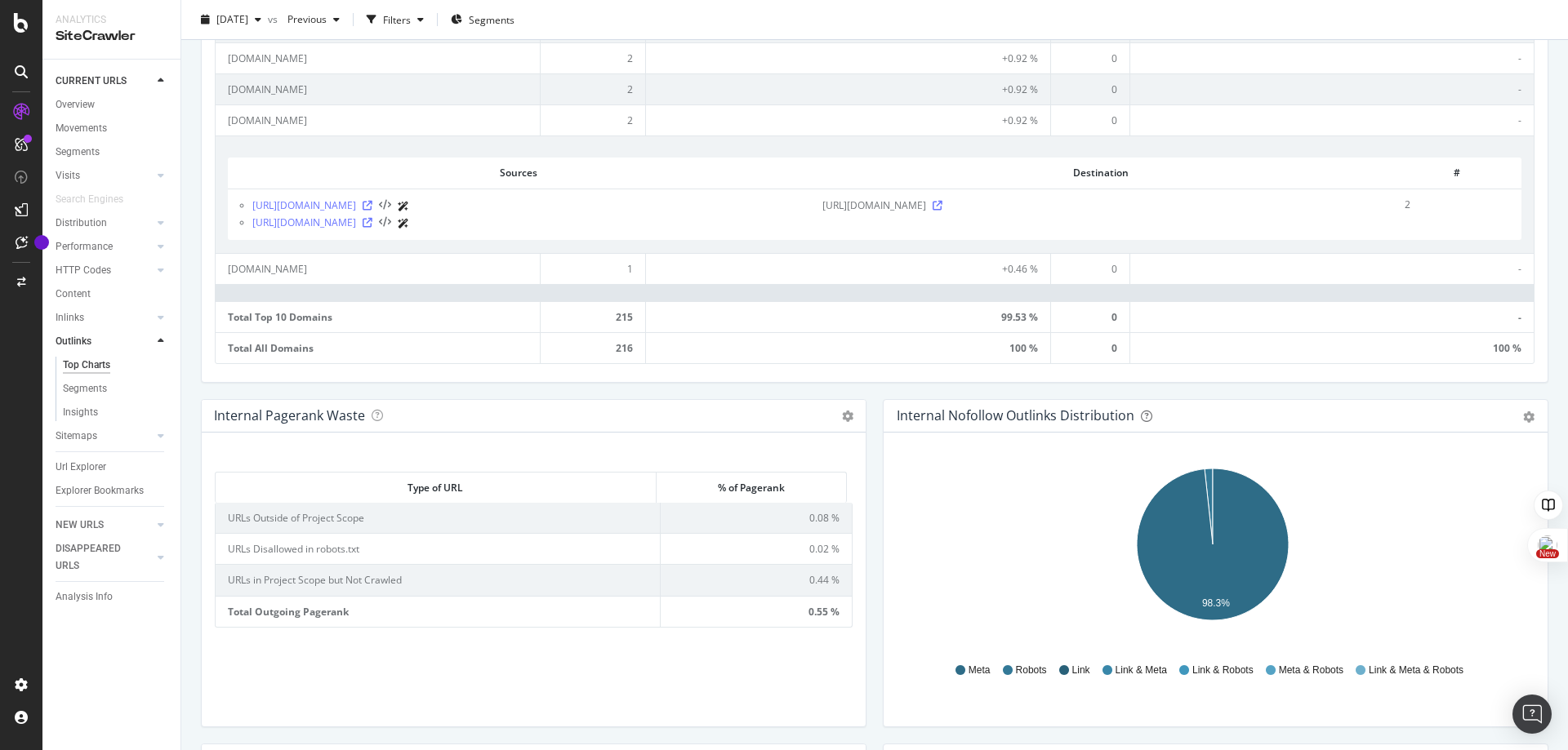
scroll to position [1345, 0]
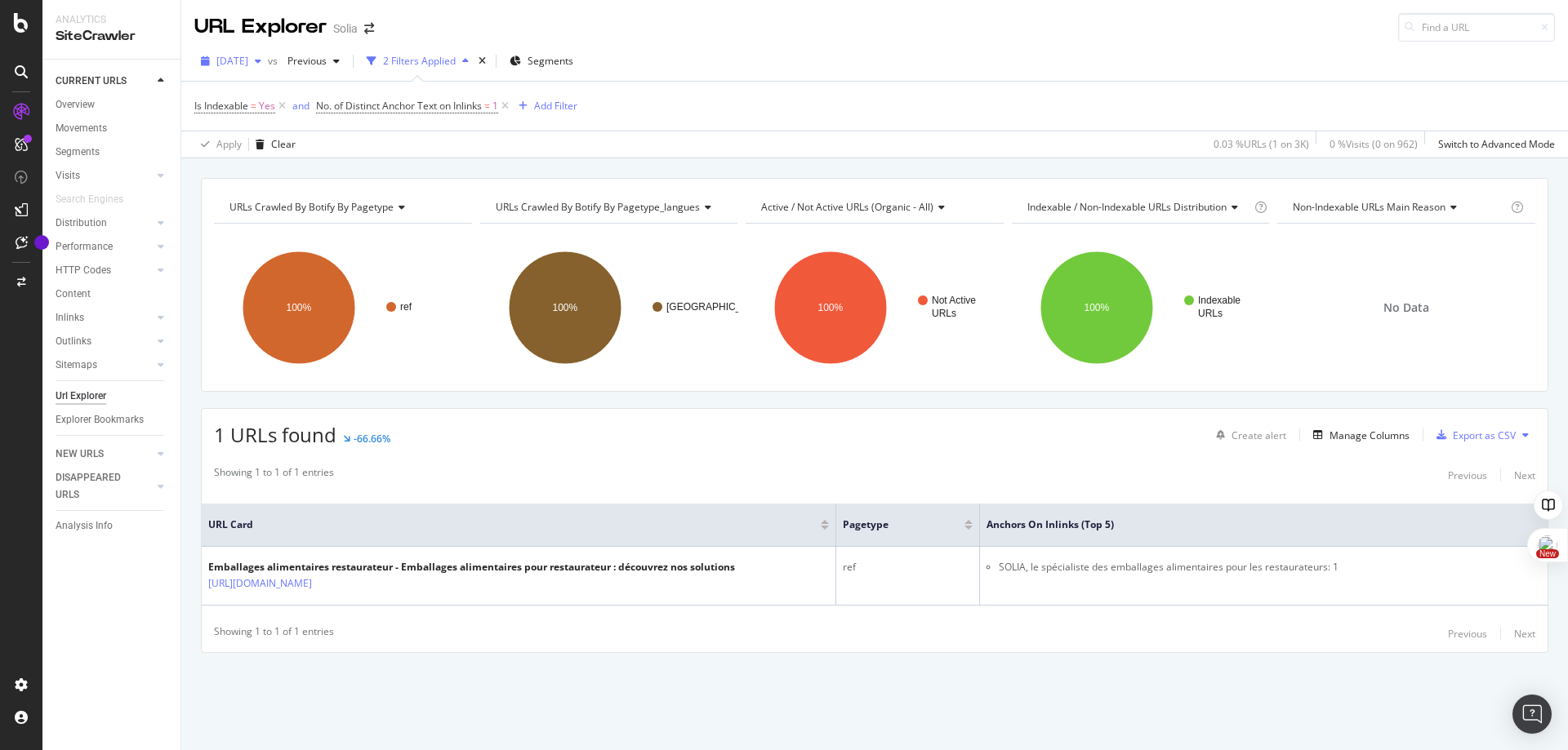
click at [261, 61] on icon "button" at bounding box center [258, 61] width 7 height 10
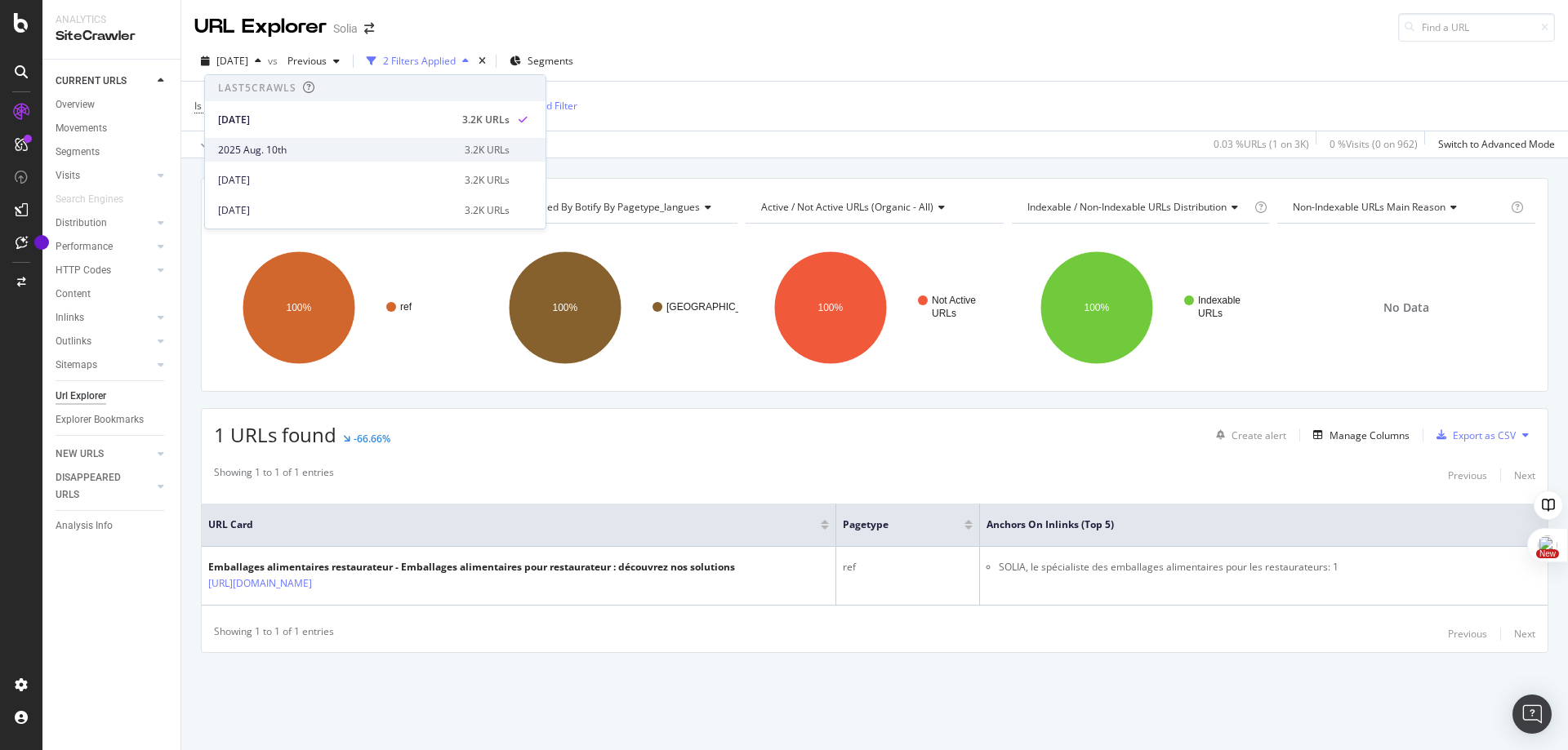
click at [365, 143] on div "2025 Aug. 10th" at bounding box center [337, 150] width 237 height 15
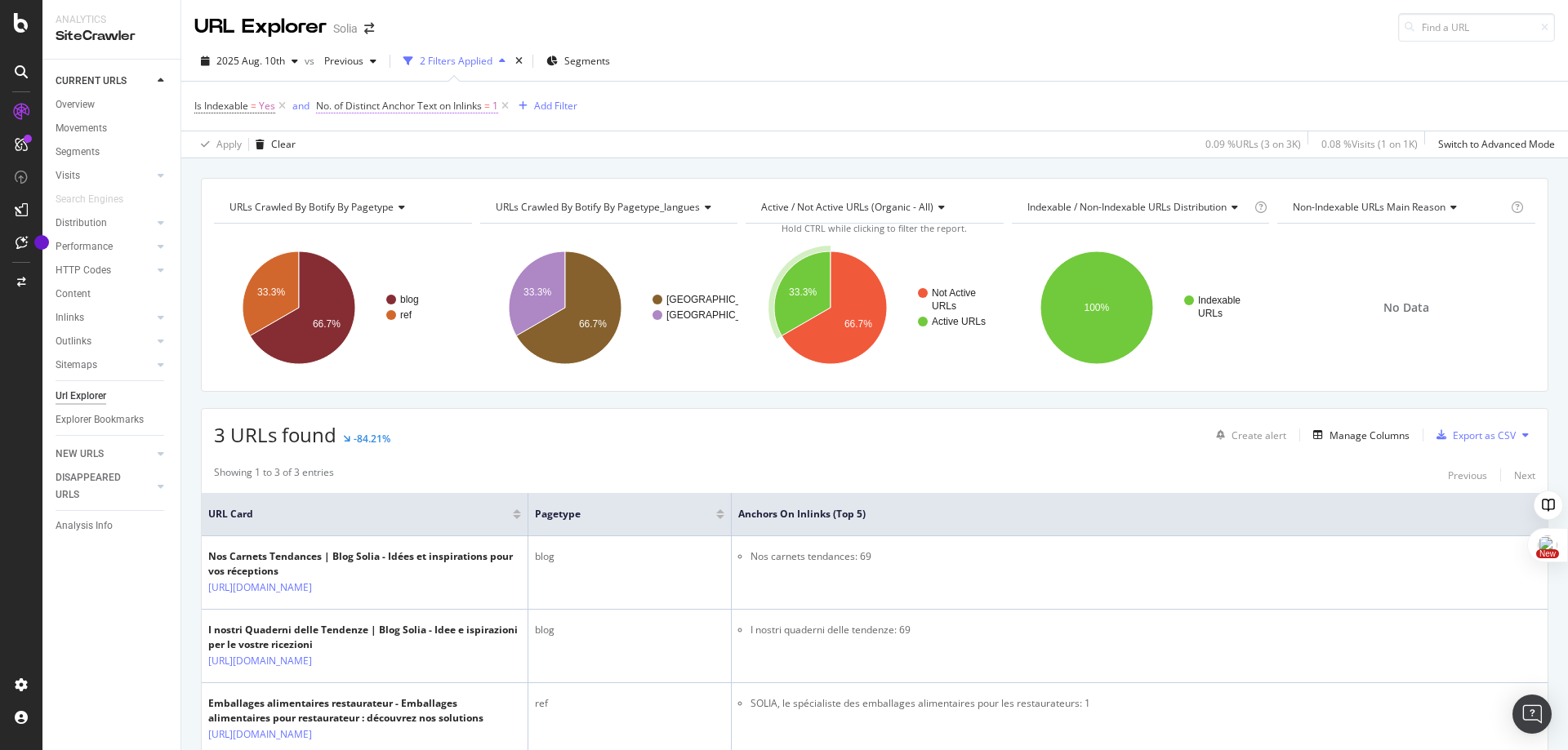
click at [487, 110] on span "=" at bounding box center [487, 106] width 6 height 14
click at [326, 105] on icon at bounding box center [327, 104] width 5 height 10
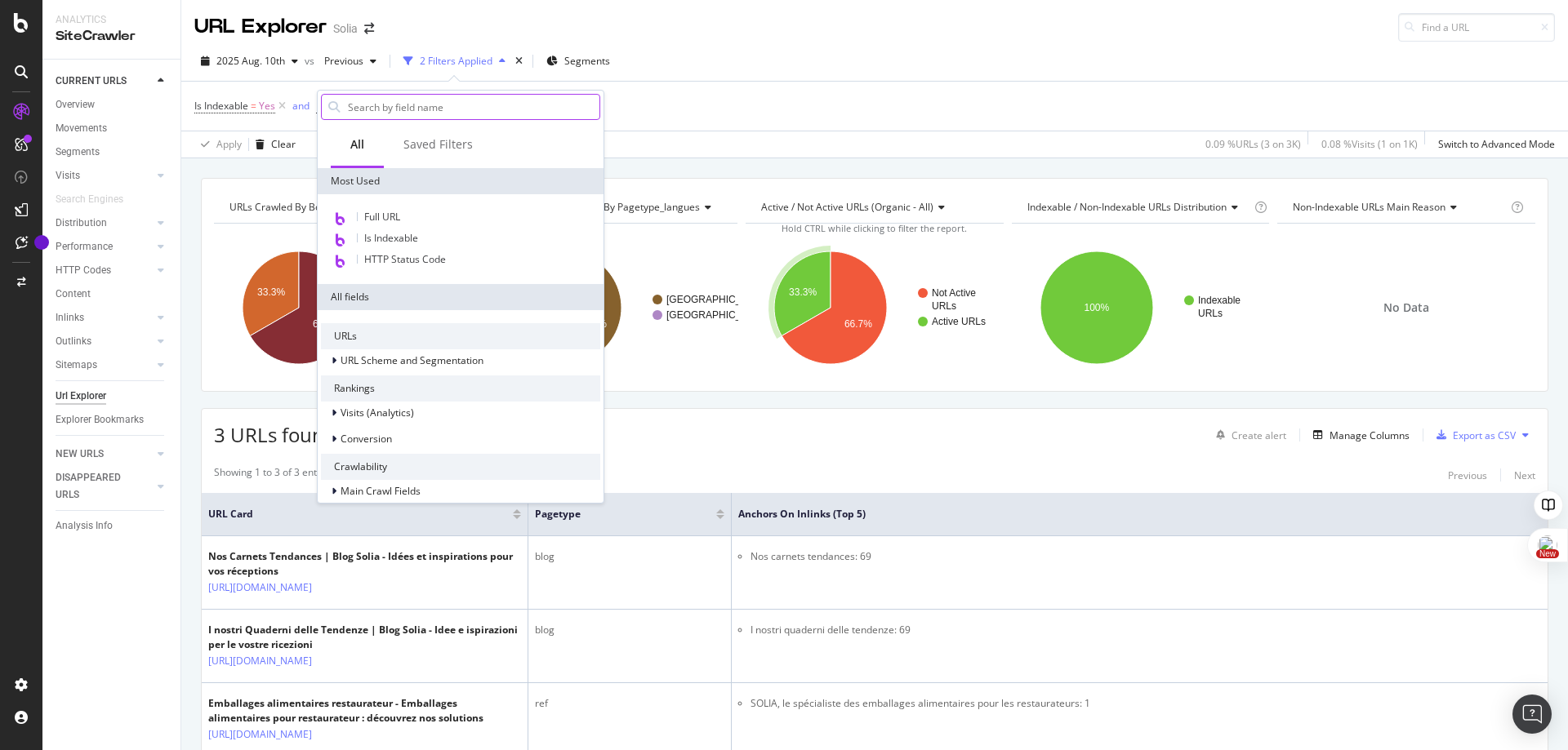
click at [405, 113] on input "text" at bounding box center [472, 106] width 254 height 24
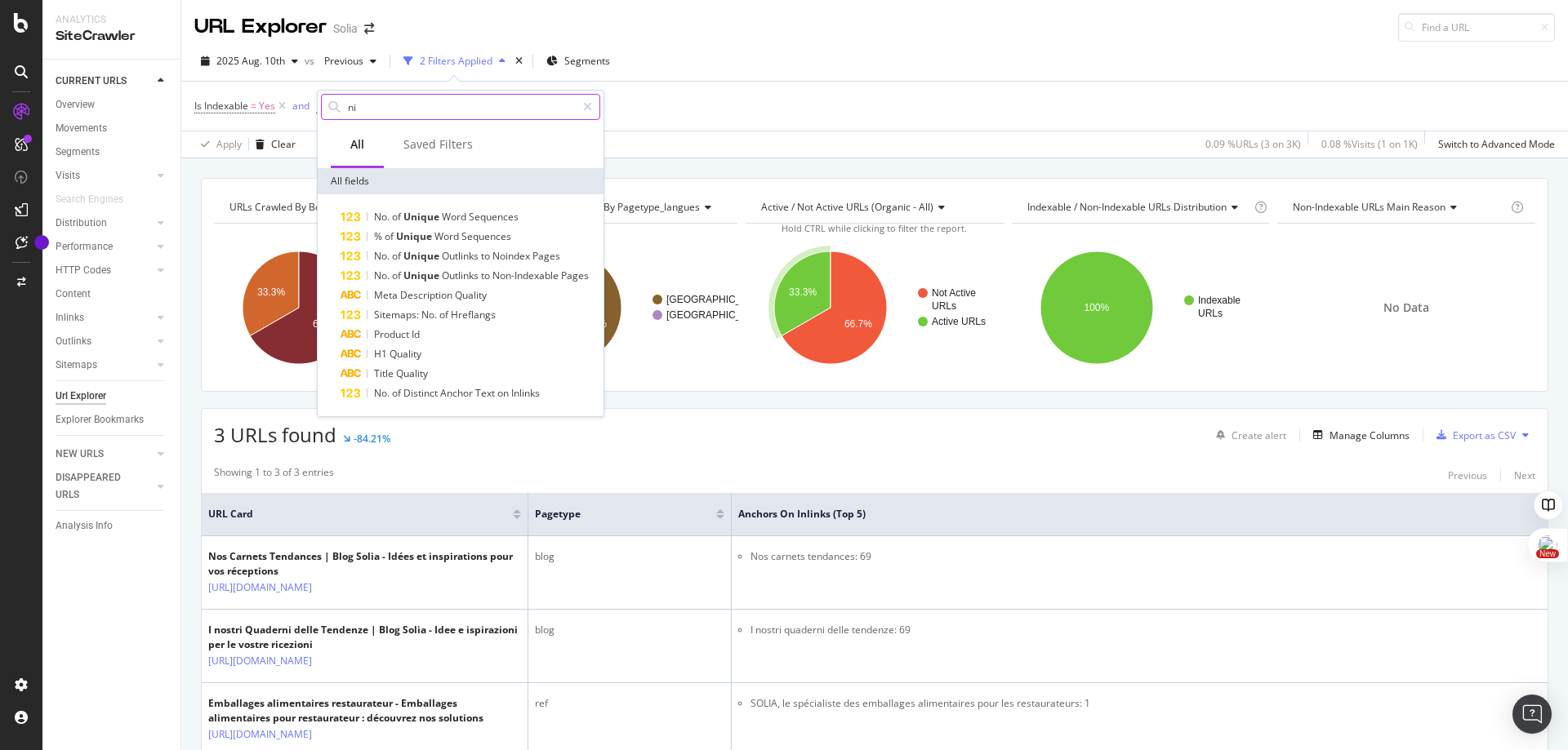
type input "n"
type input "content"
click at [381, 411] on span "Show 10 more" at bounding box center [364, 417] width 61 height 14
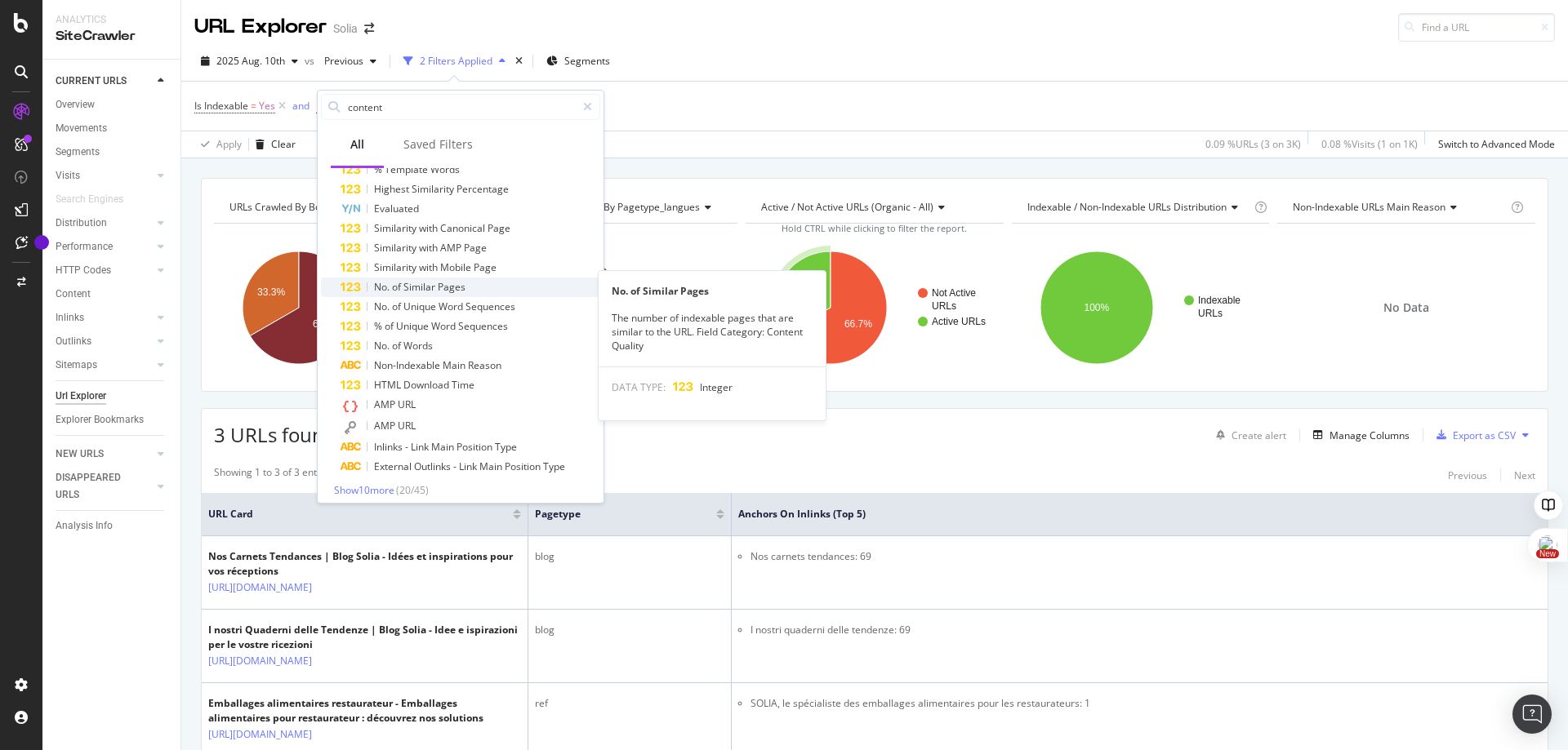
scroll to position [133, 0]
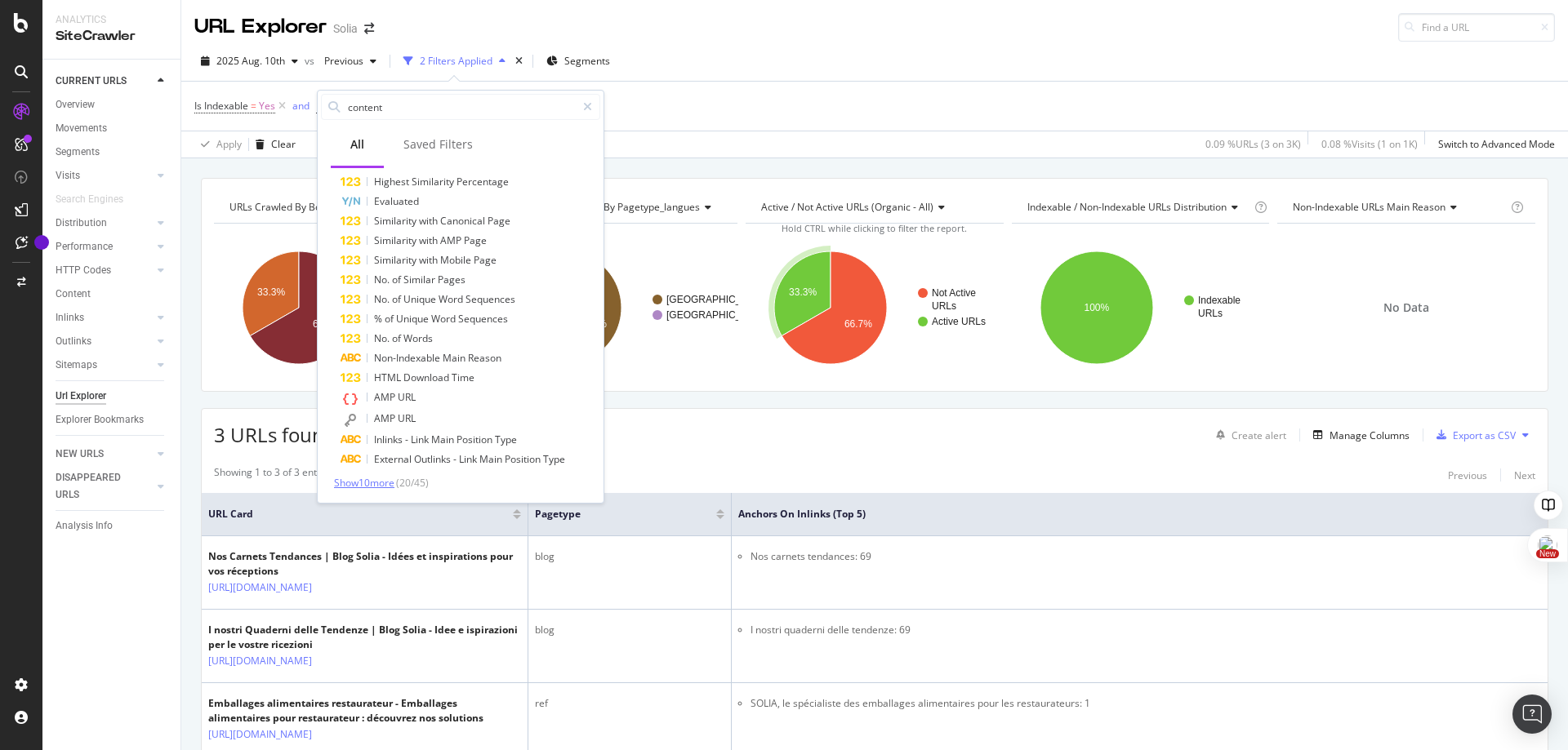
click at [346, 486] on span "Show 10 more" at bounding box center [364, 483] width 61 height 14
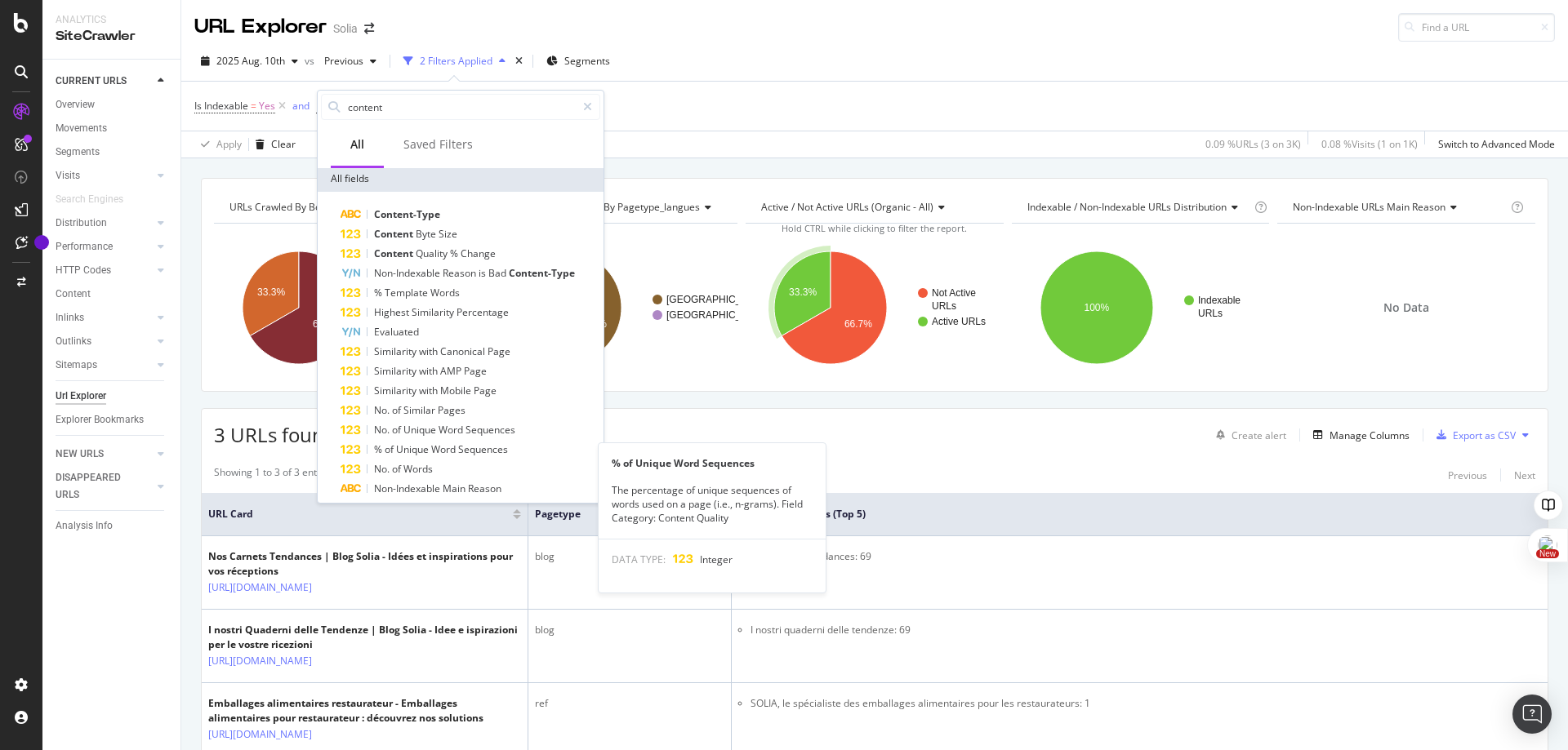
scroll to position [0, 0]
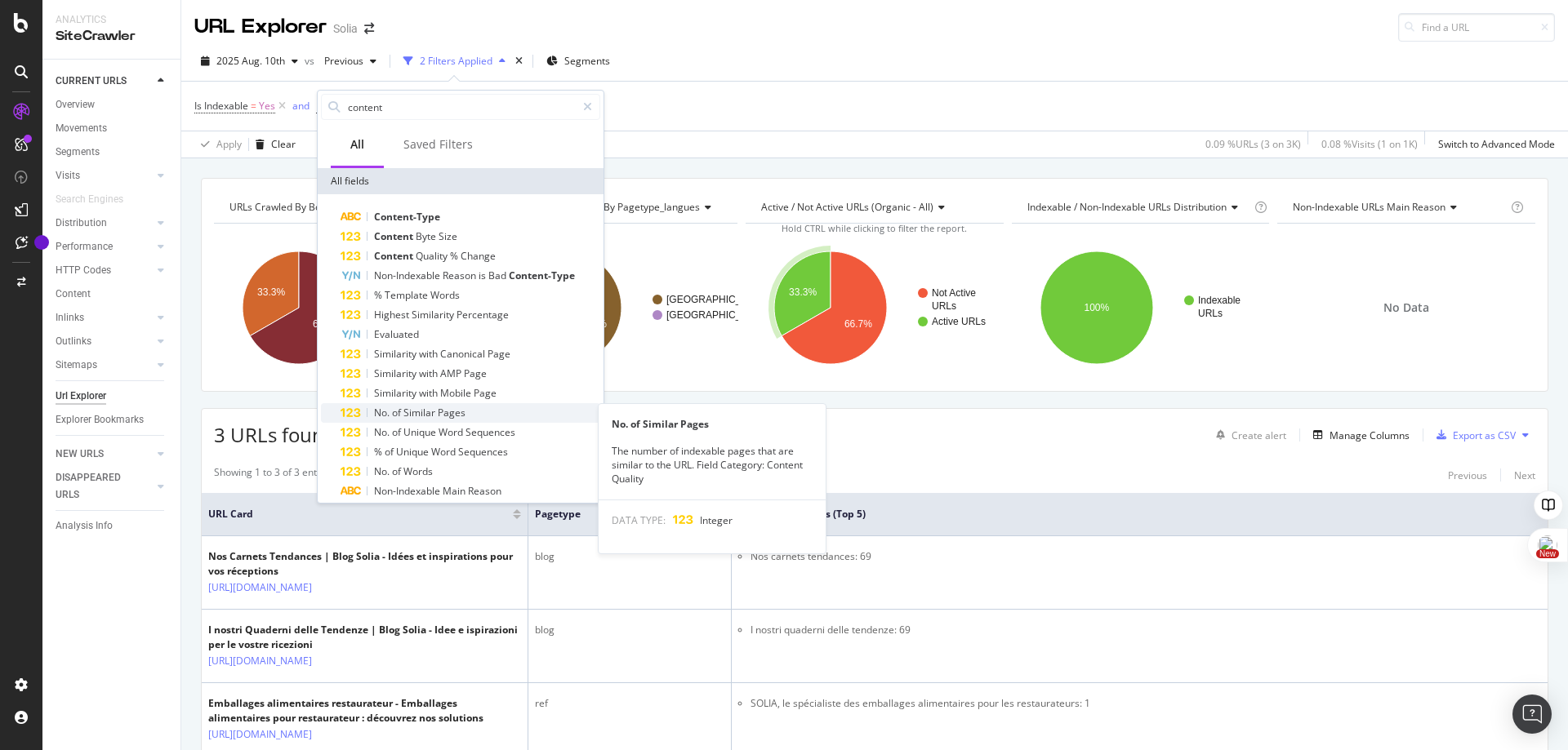
click at [455, 417] on span "Pages" at bounding box center [452, 413] width 28 height 14
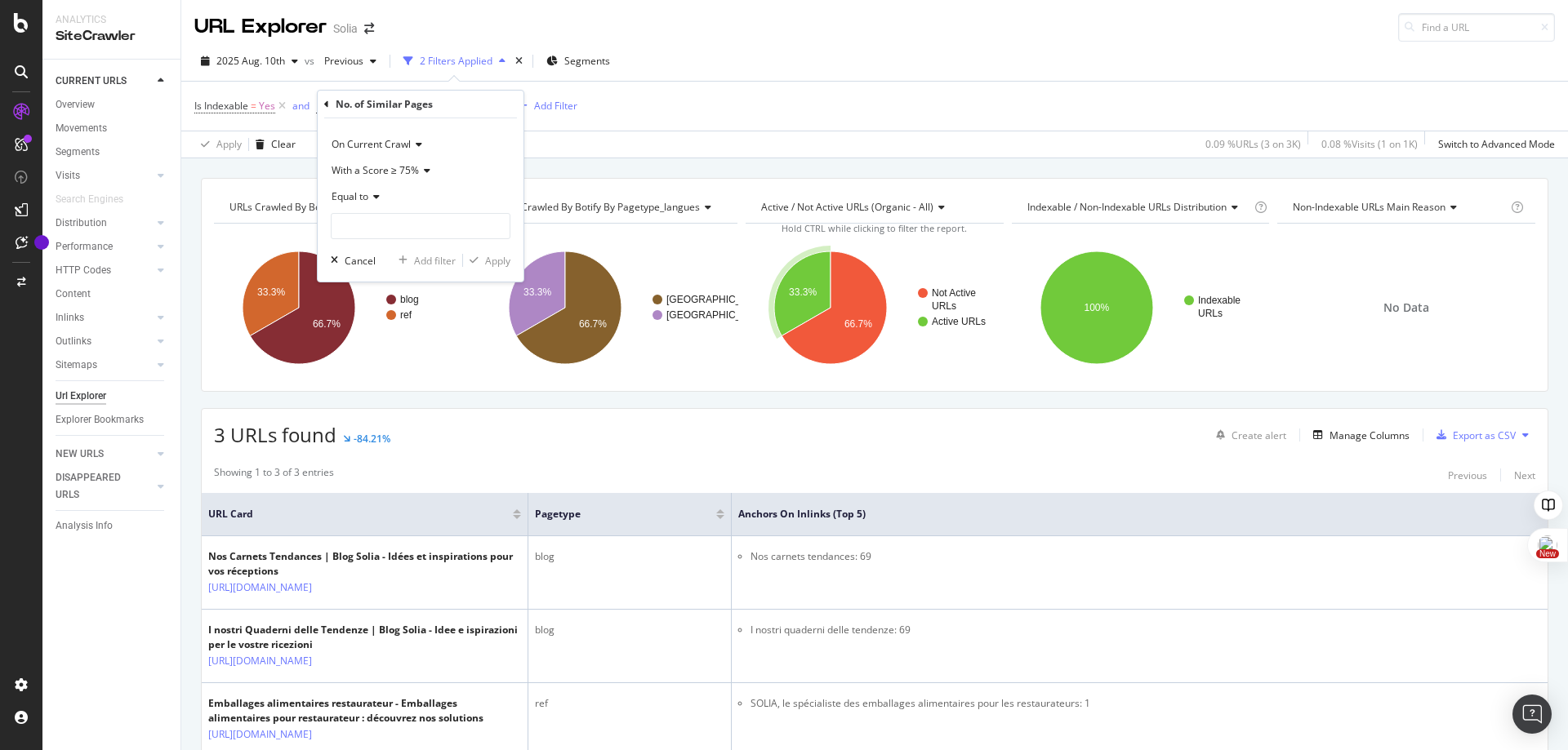
click at [427, 166] on icon at bounding box center [424, 170] width 11 height 10
click at [452, 197] on div "With a Score ≥ 50%" at bounding box center [422, 204] width 175 height 22
click at [421, 223] on input "number" at bounding box center [421, 226] width 180 height 26
click at [370, 203] on div "Equal to" at bounding box center [421, 196] width 180 height 26
click at [408, 271] on div "Less than" at bounding box center [422, 272] width 175 height 22
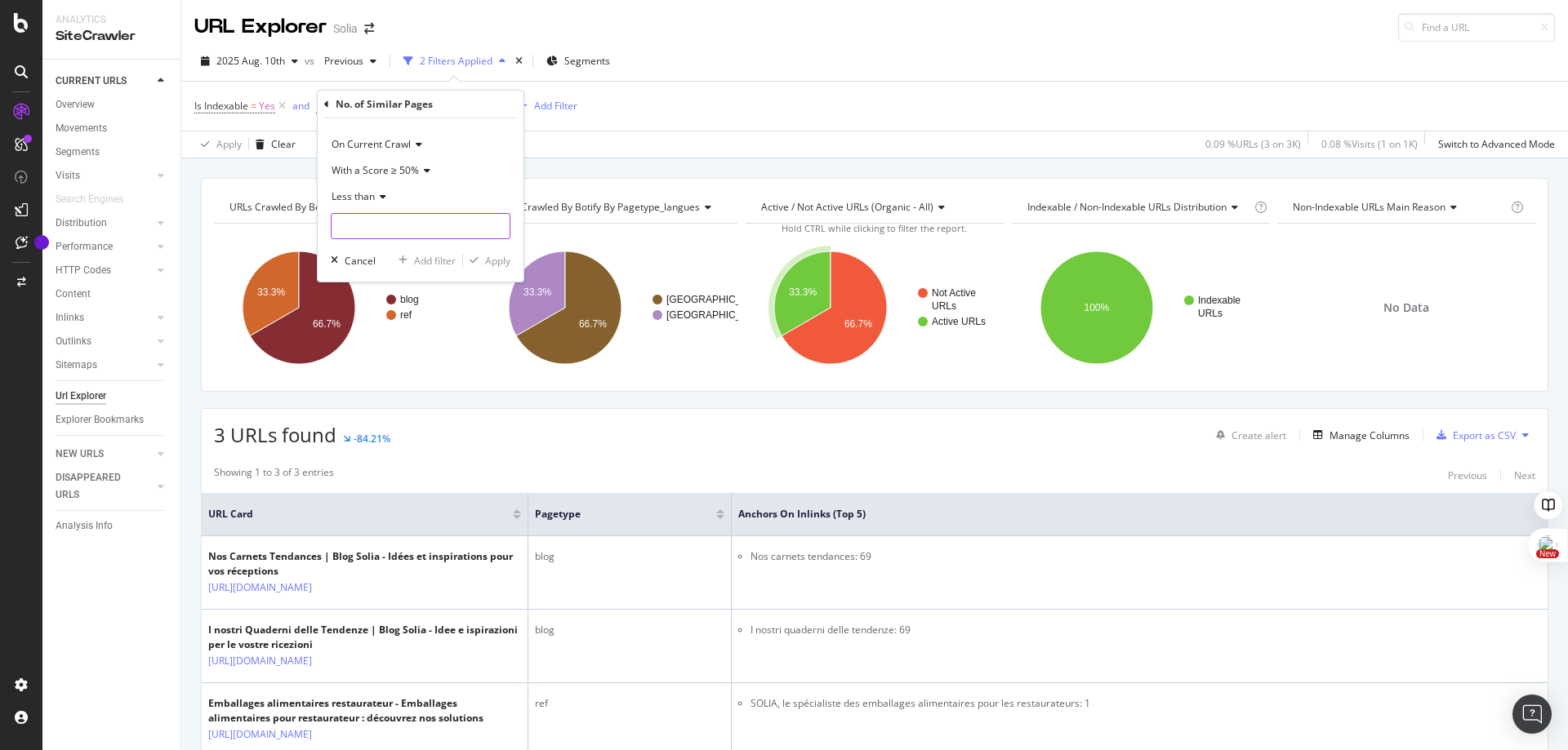
click at [445, 227] on input "number" at bounding box center [421, 226] width 180 height 26
type input "49"
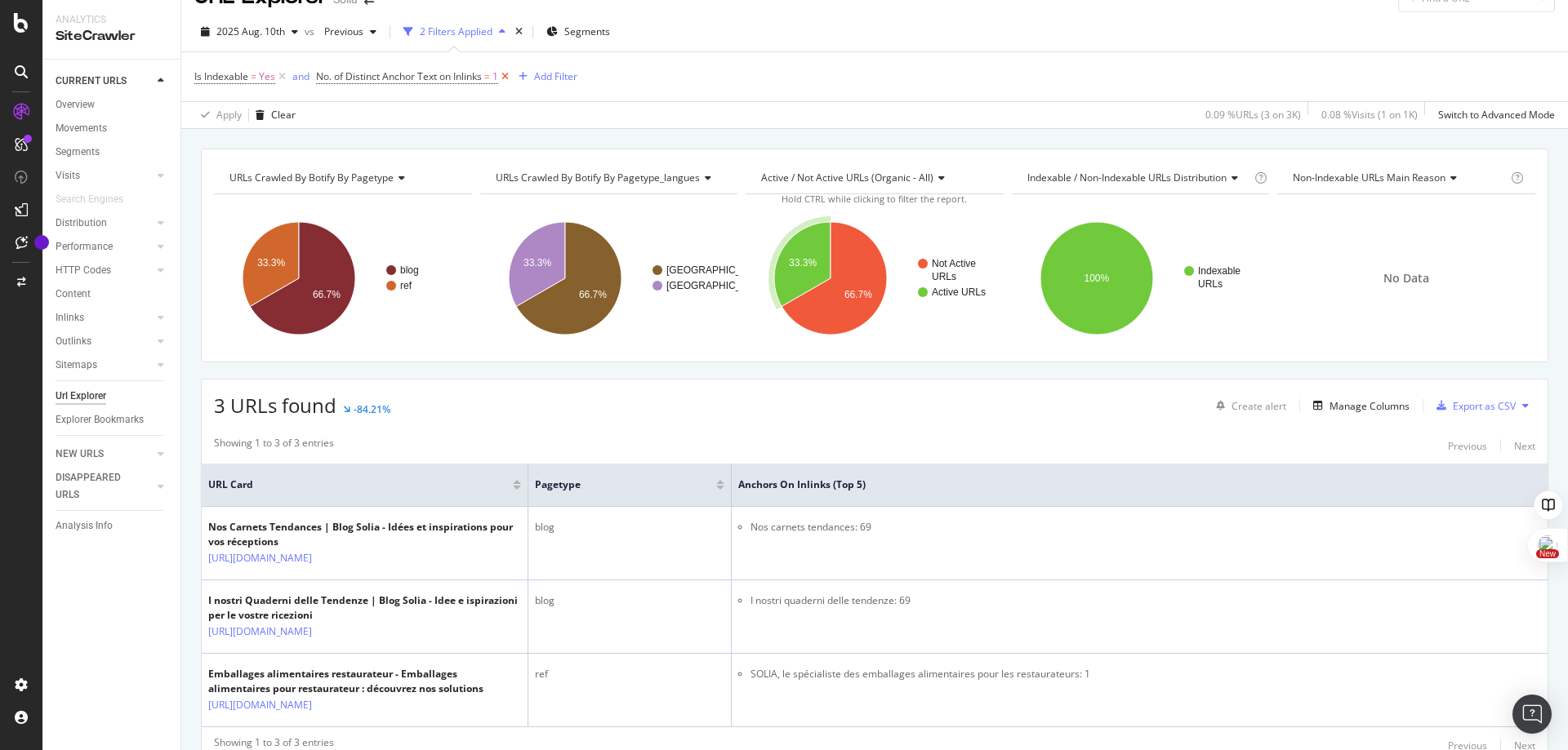
scroll to position [30, 0]
click at [509, 80] on icon at bounding box center [505, 75] width 14 height 16
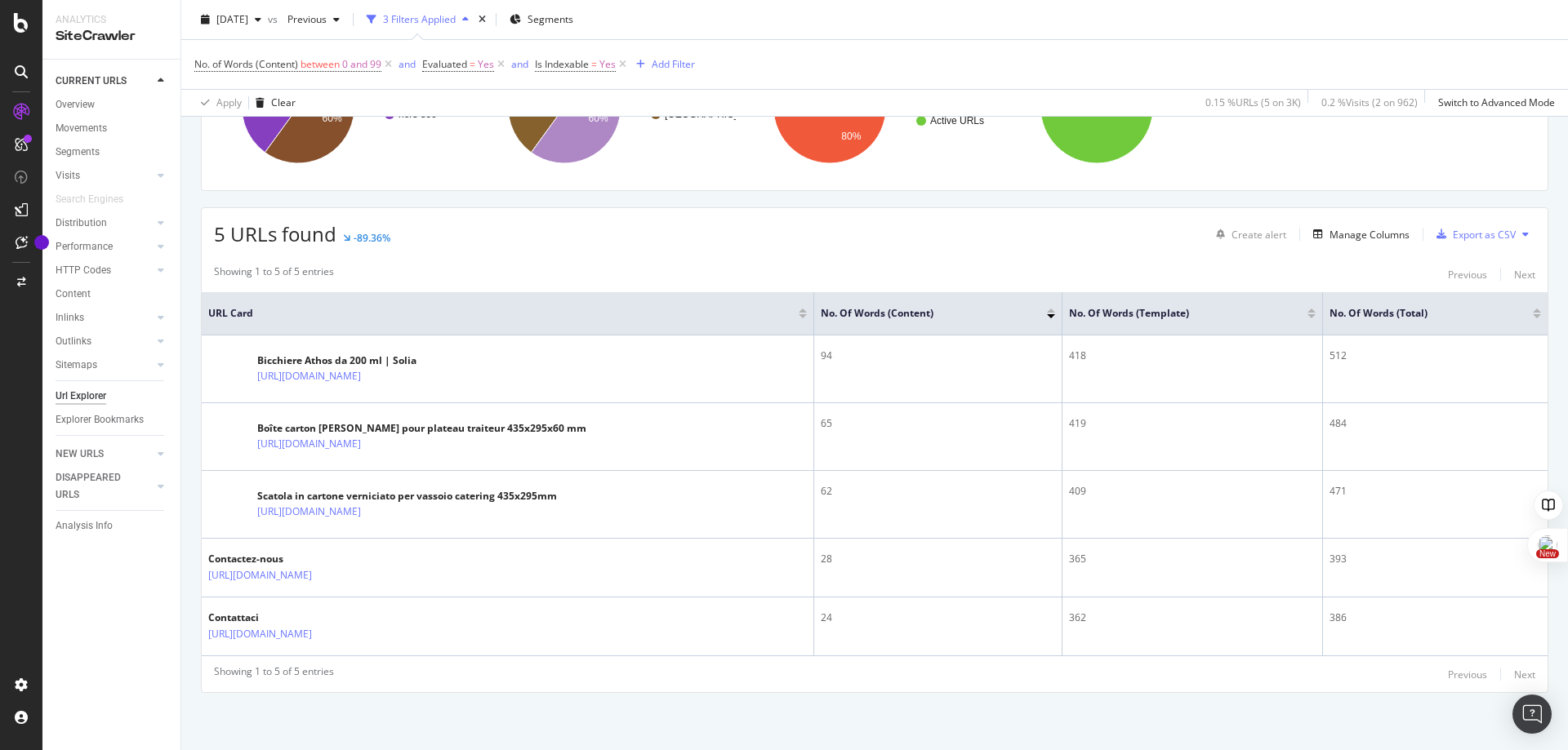
scroll to position [214, 0]
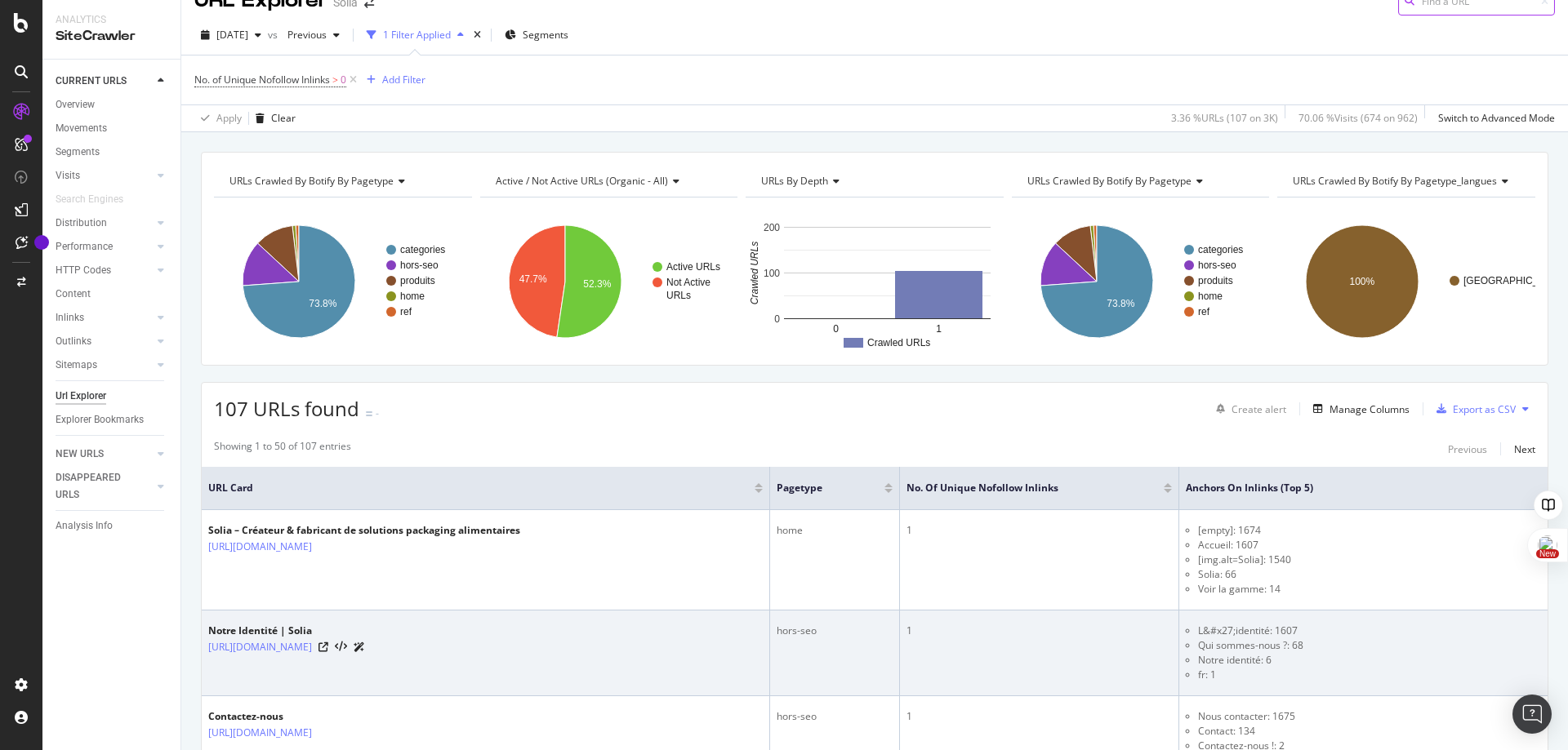
scroll to position [39, 0]
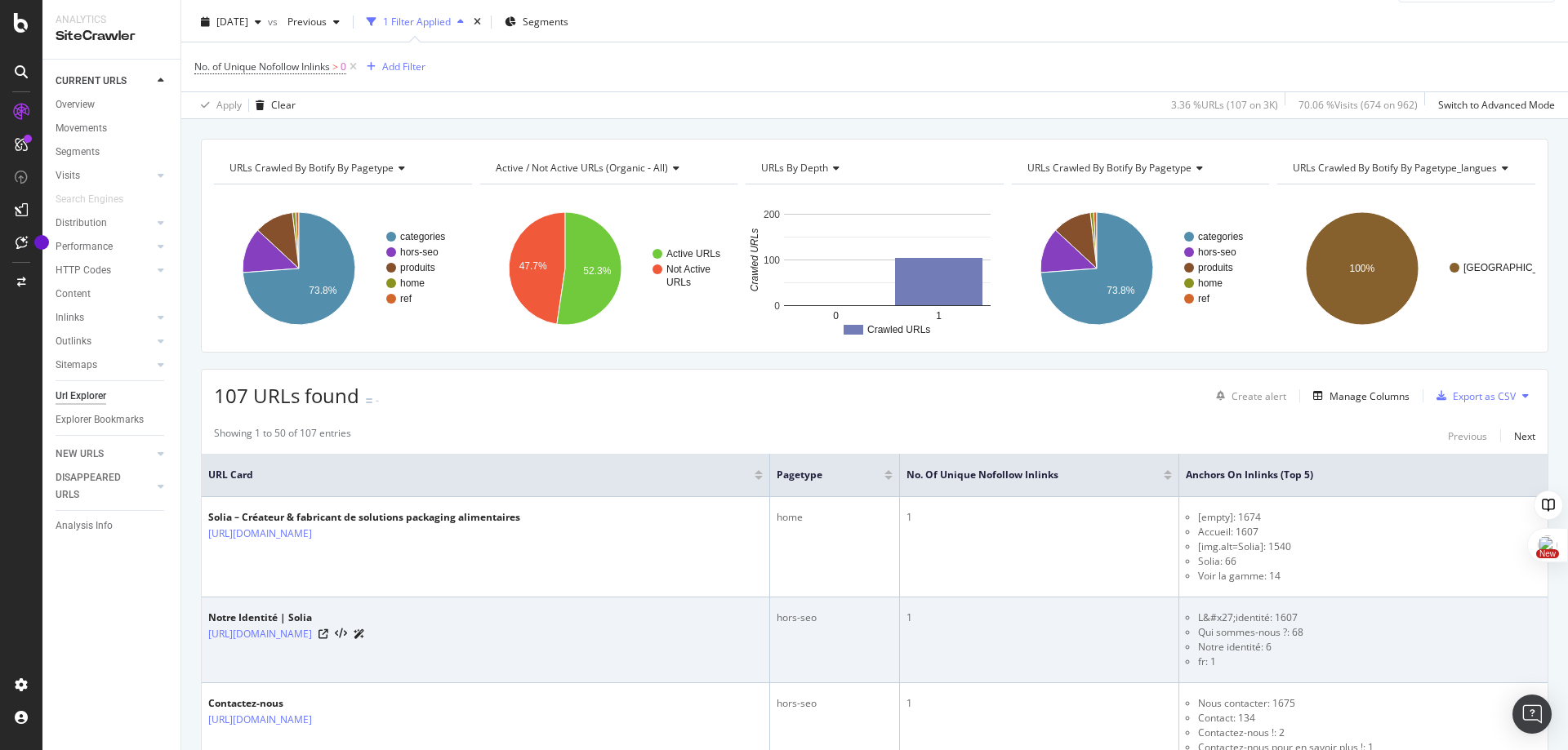
click at [338, 644] on td "Notre Identité | Solia https://www.solia.fr/content/6-notre-identite" at bounding box center [485, 640] width 569 height 86
click at [312, 639] on link "https://www.solia.fr/content/6-notre-identite" at bounding box center [260, 634] width 104 height 16
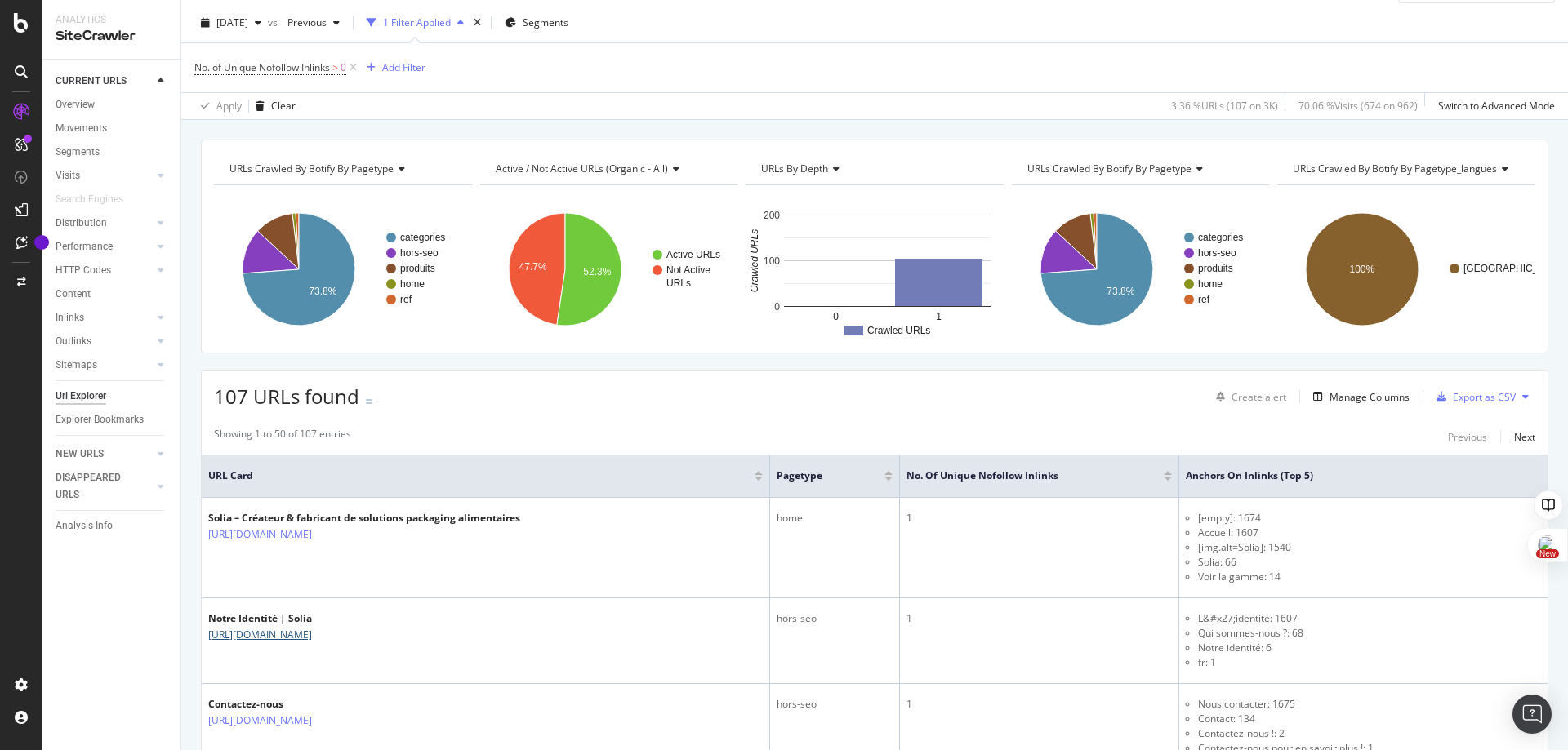
scroll to position [0, 0]
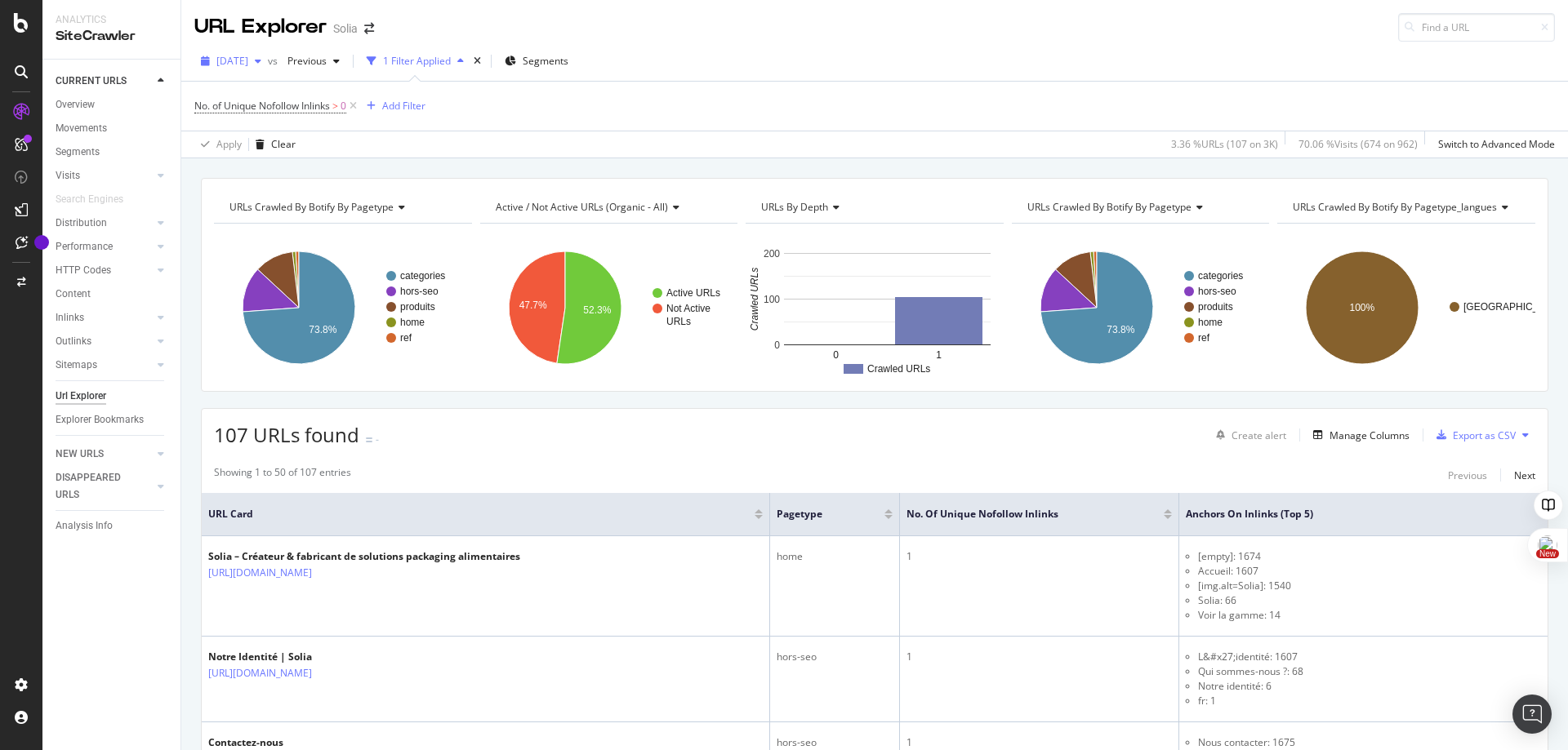
click at [267, 57] on div "button" at bounding box center [258, 61] width 20 height 10
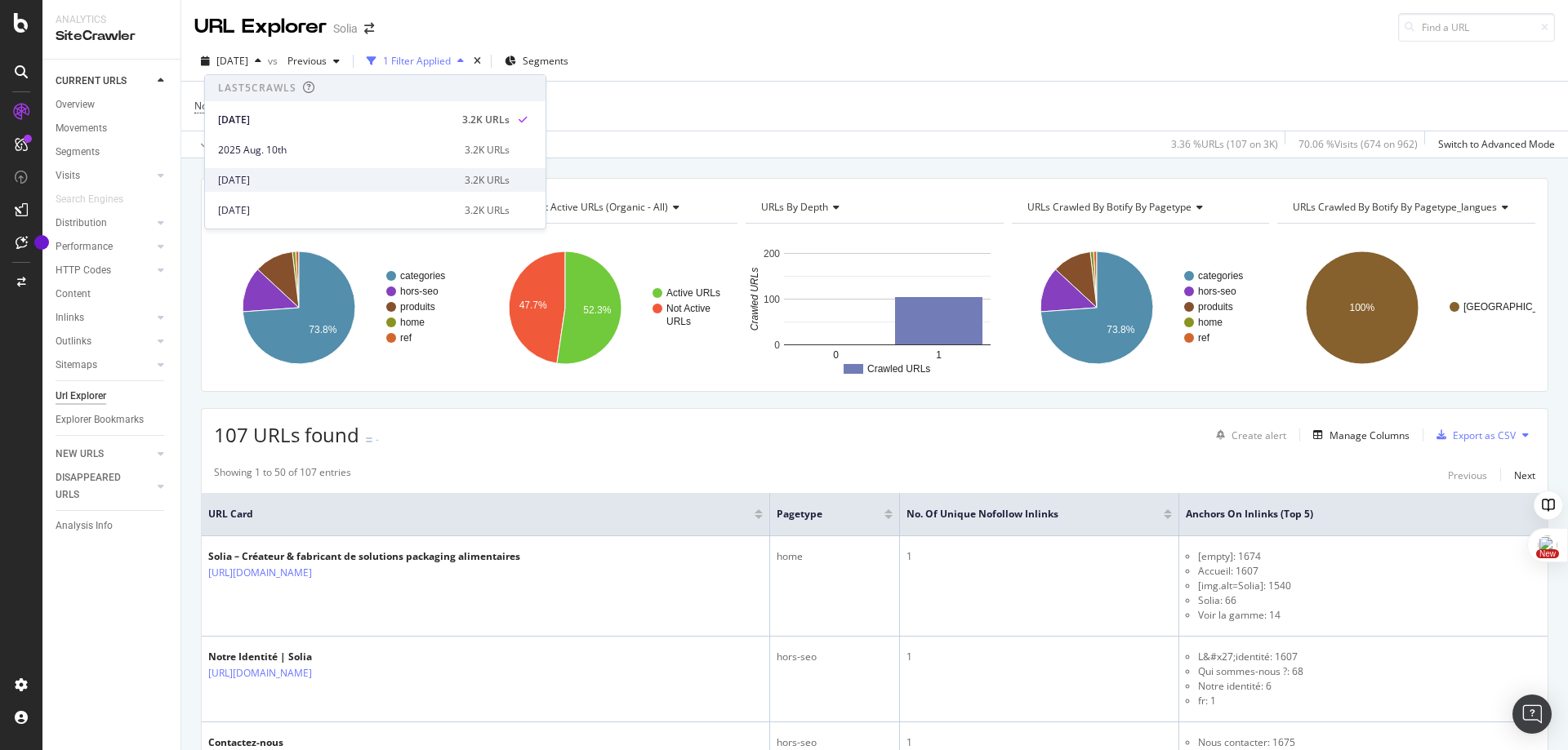
click at [292, 175] on div "2025 Jul. 27th" at bounding box center [337, 180] width 237 height 15
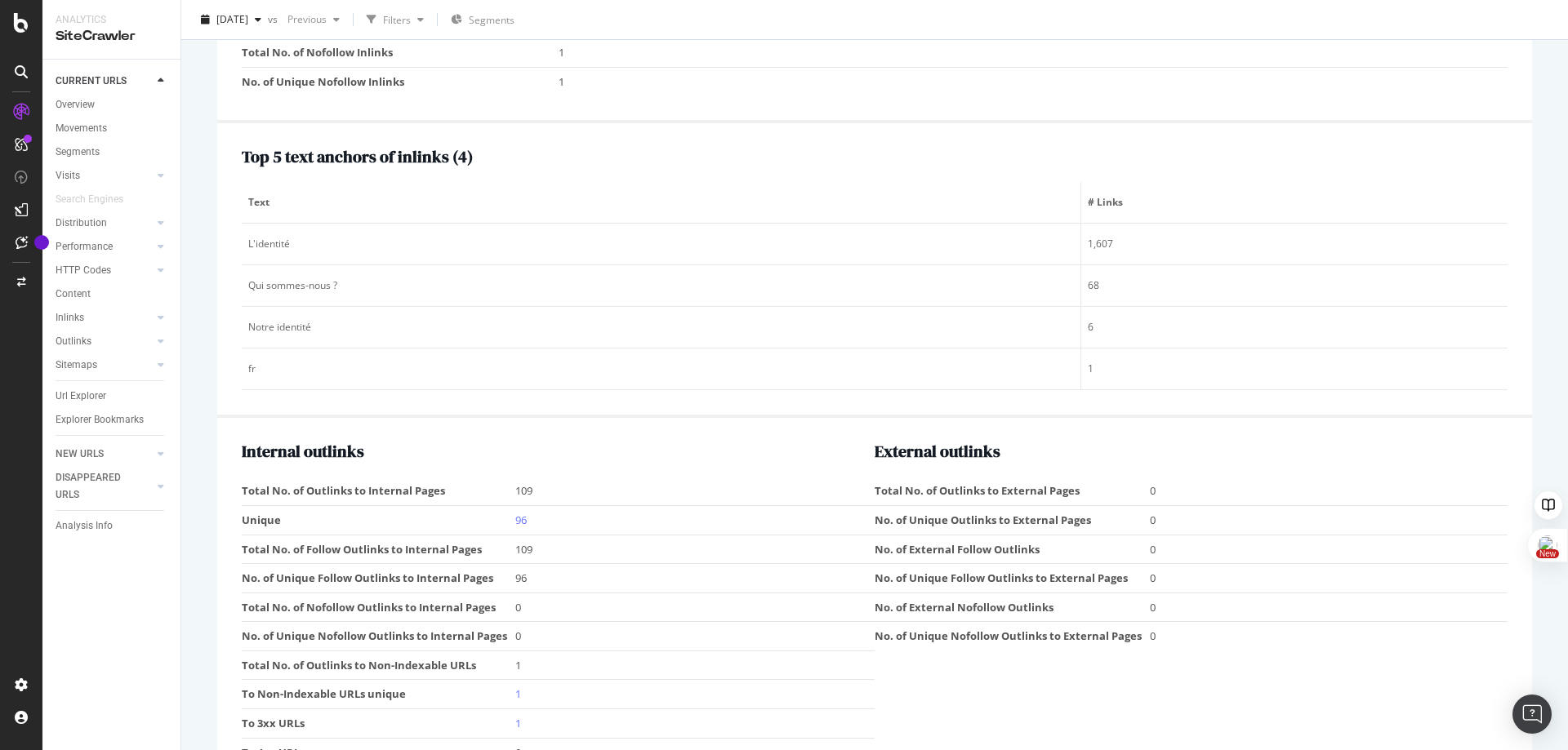
scroll to position [1934, 0]
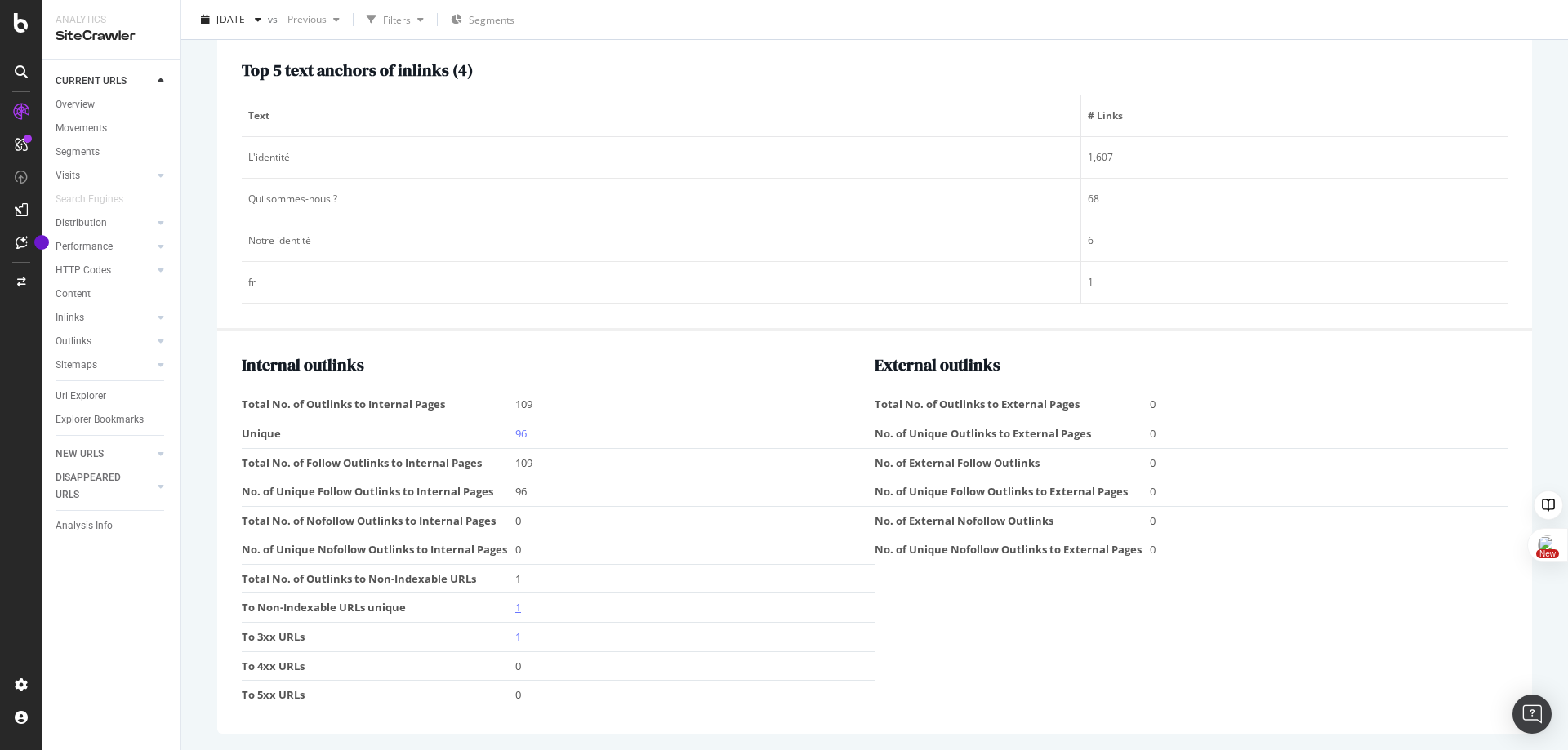
click at [515, 610] on link "1" at bounding box center [517, 607] width 6 height 15
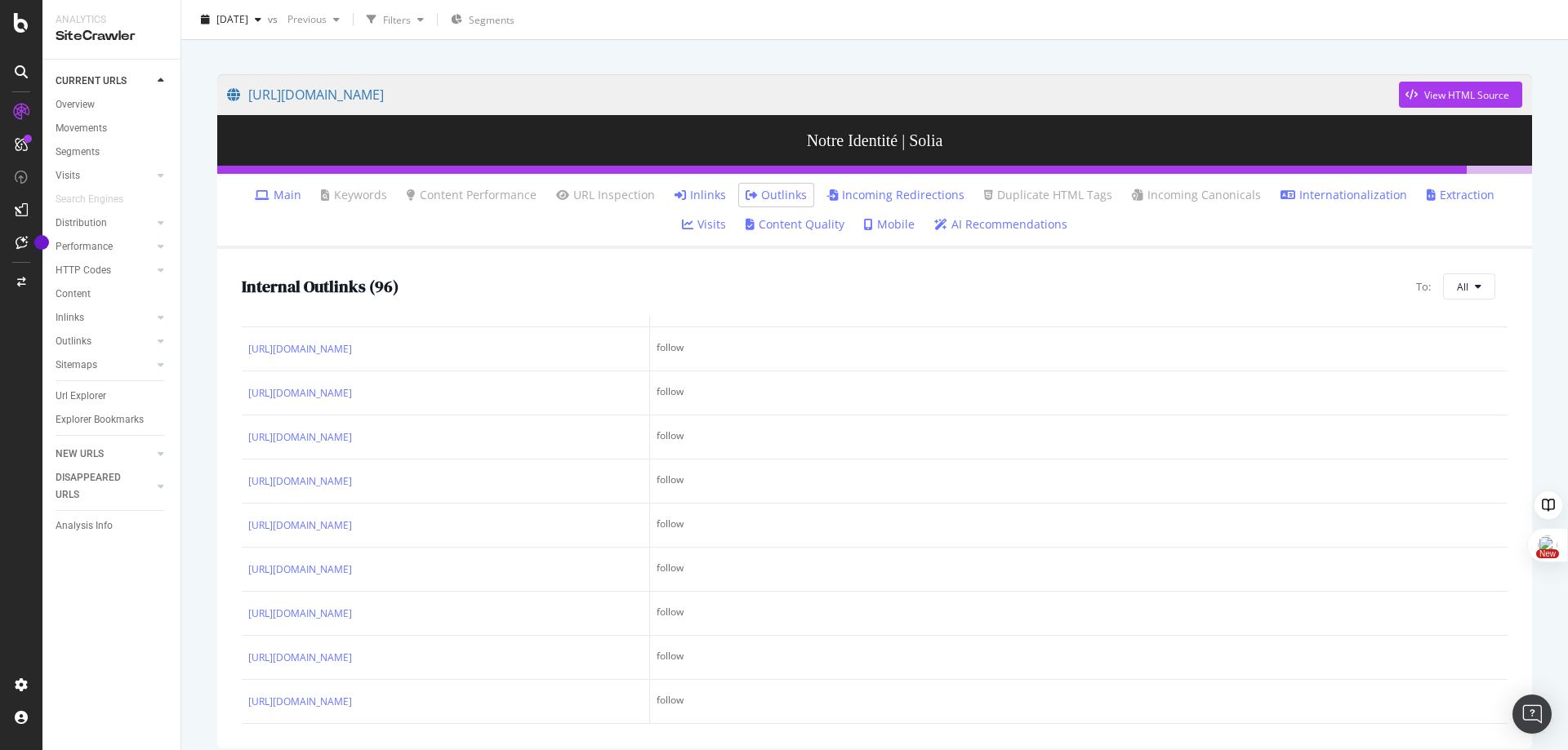
scroll to position [101, 0]
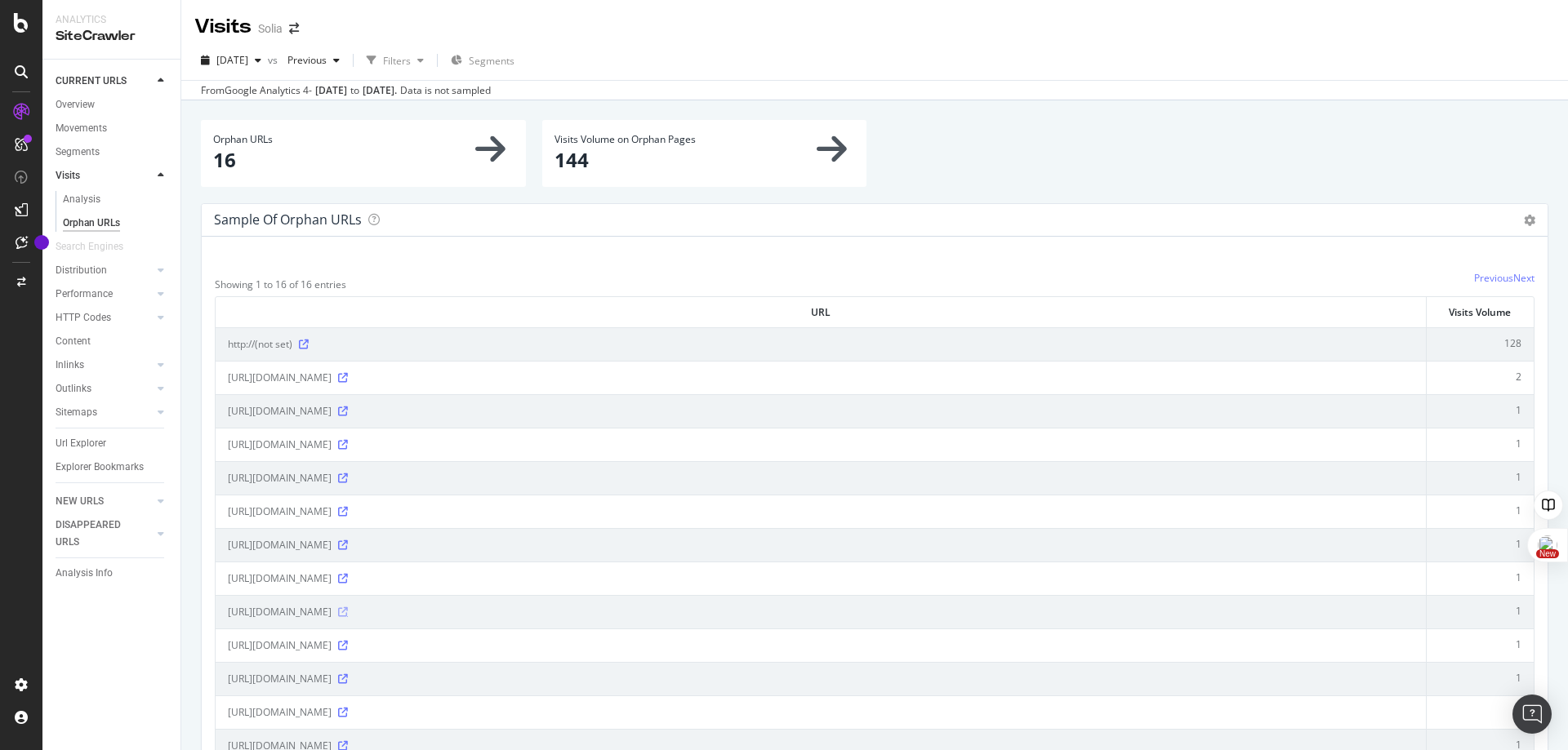
click at [348, 611] on icon at bounding box center [343, 612] width 10 height 10
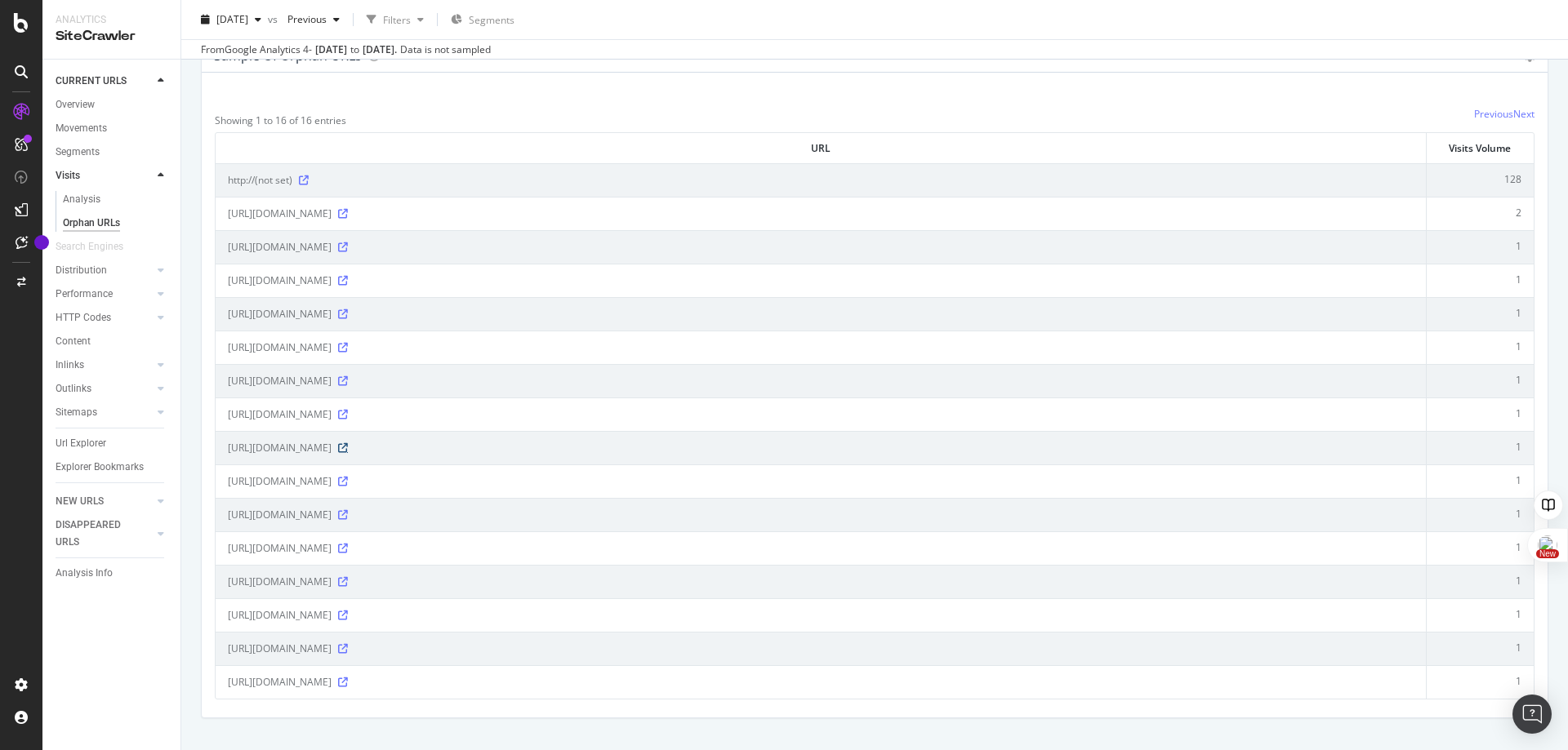
scroll to position [165, 0]
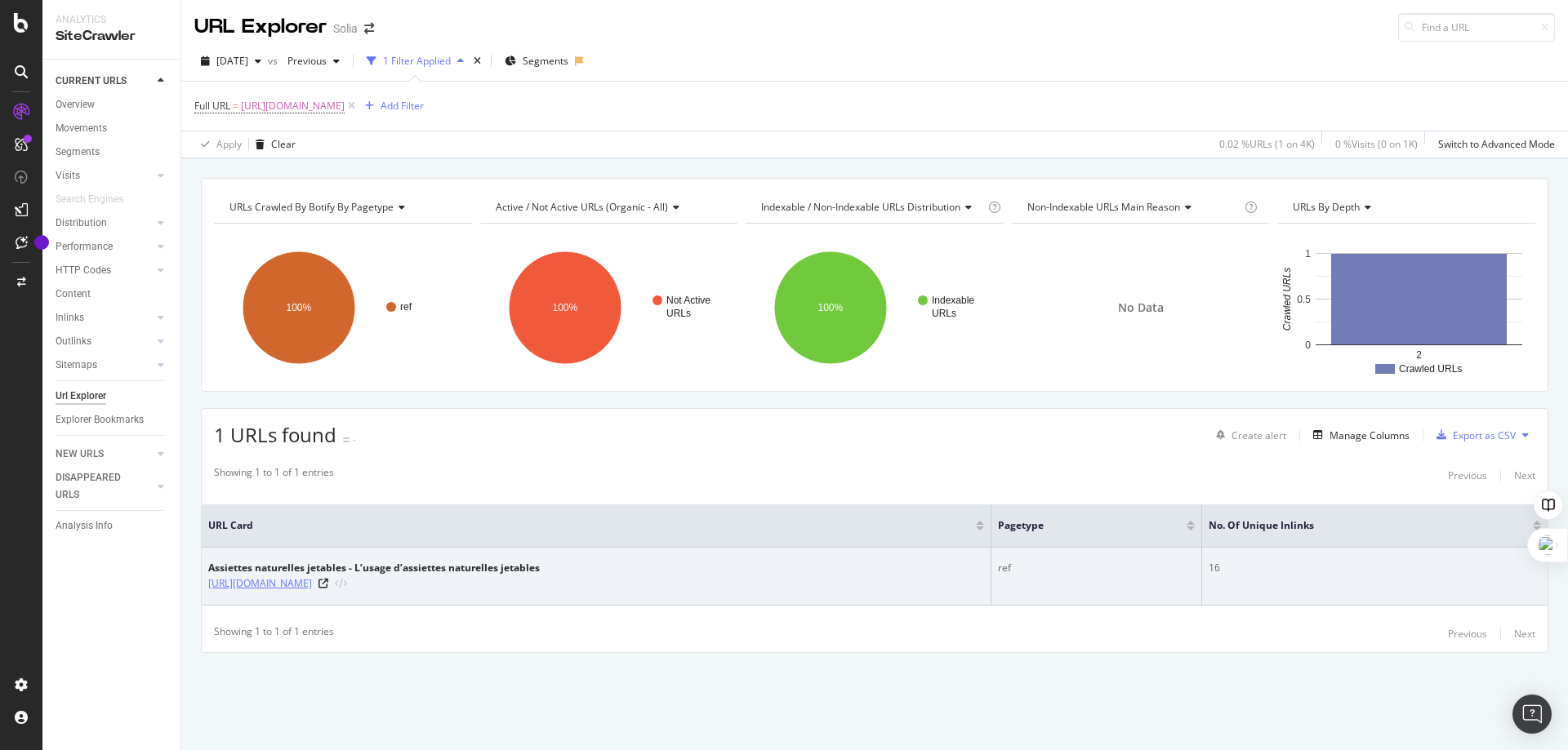
click at [312, 586] on link "[URL][DOMAIN_NAME]" at bounding box center [260, 583] width 104 height 16
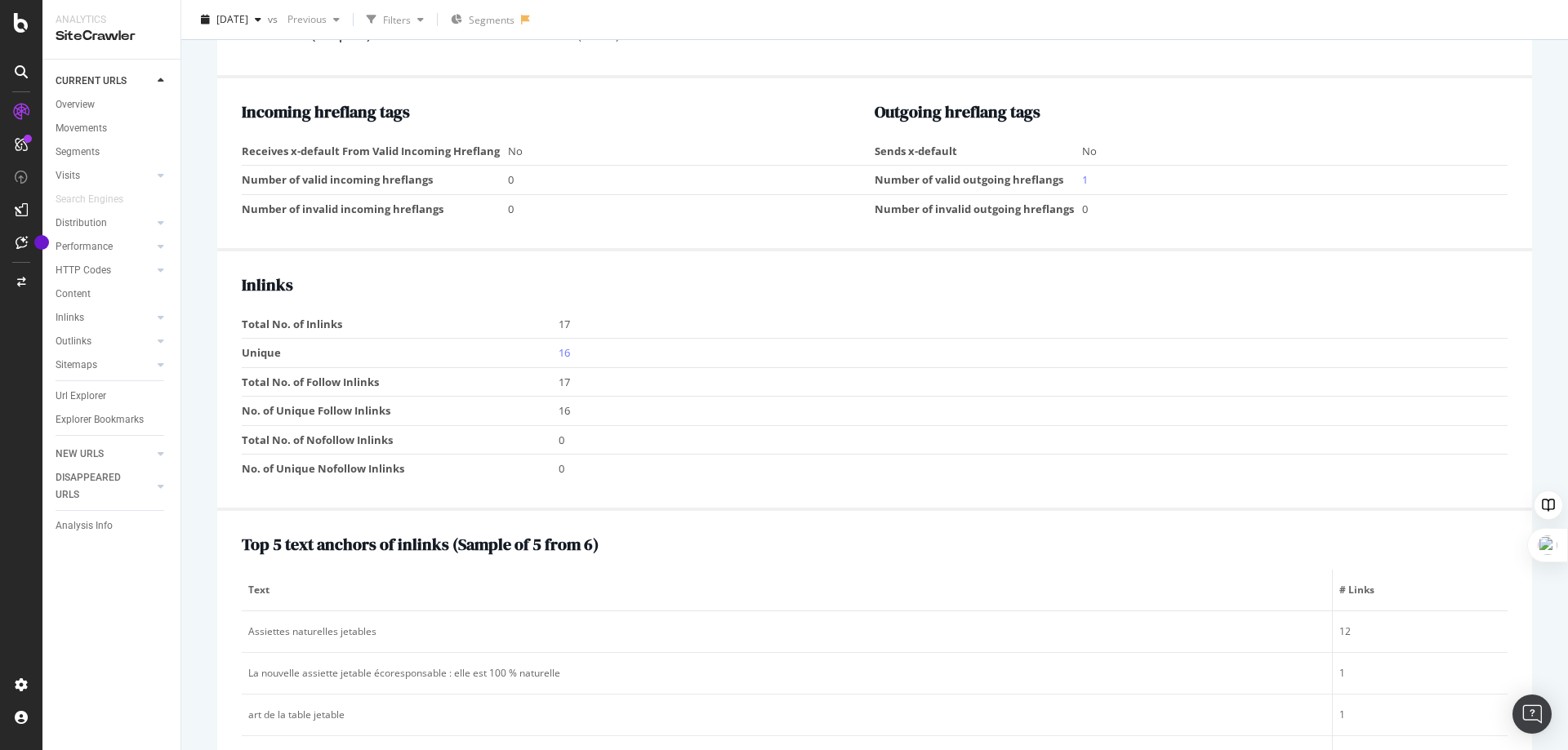
scroll to position [1415, 0]
click at [564, 353] on link "16" at bounding box center [563, 351] width 11 height 15
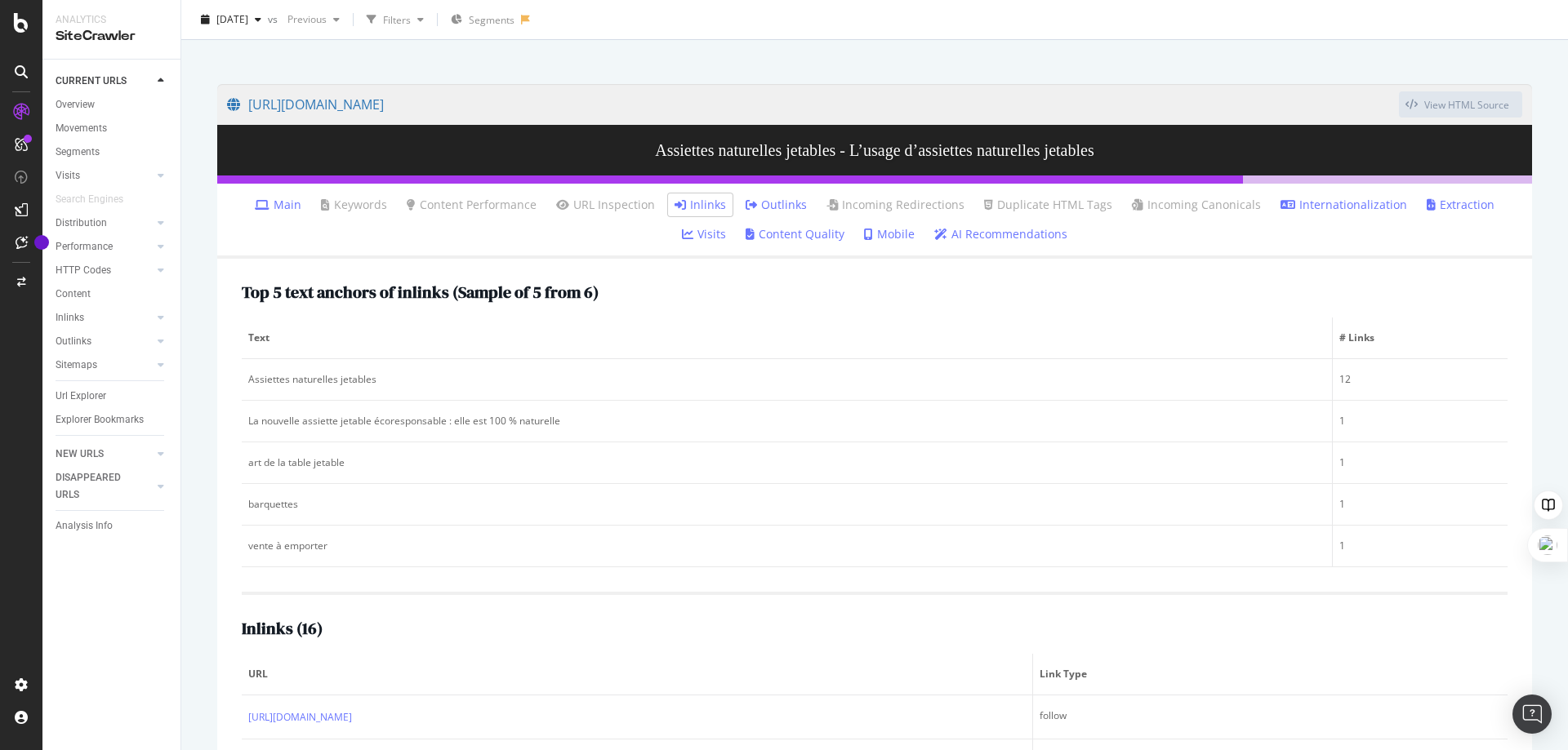
scroll to position [88, 0]
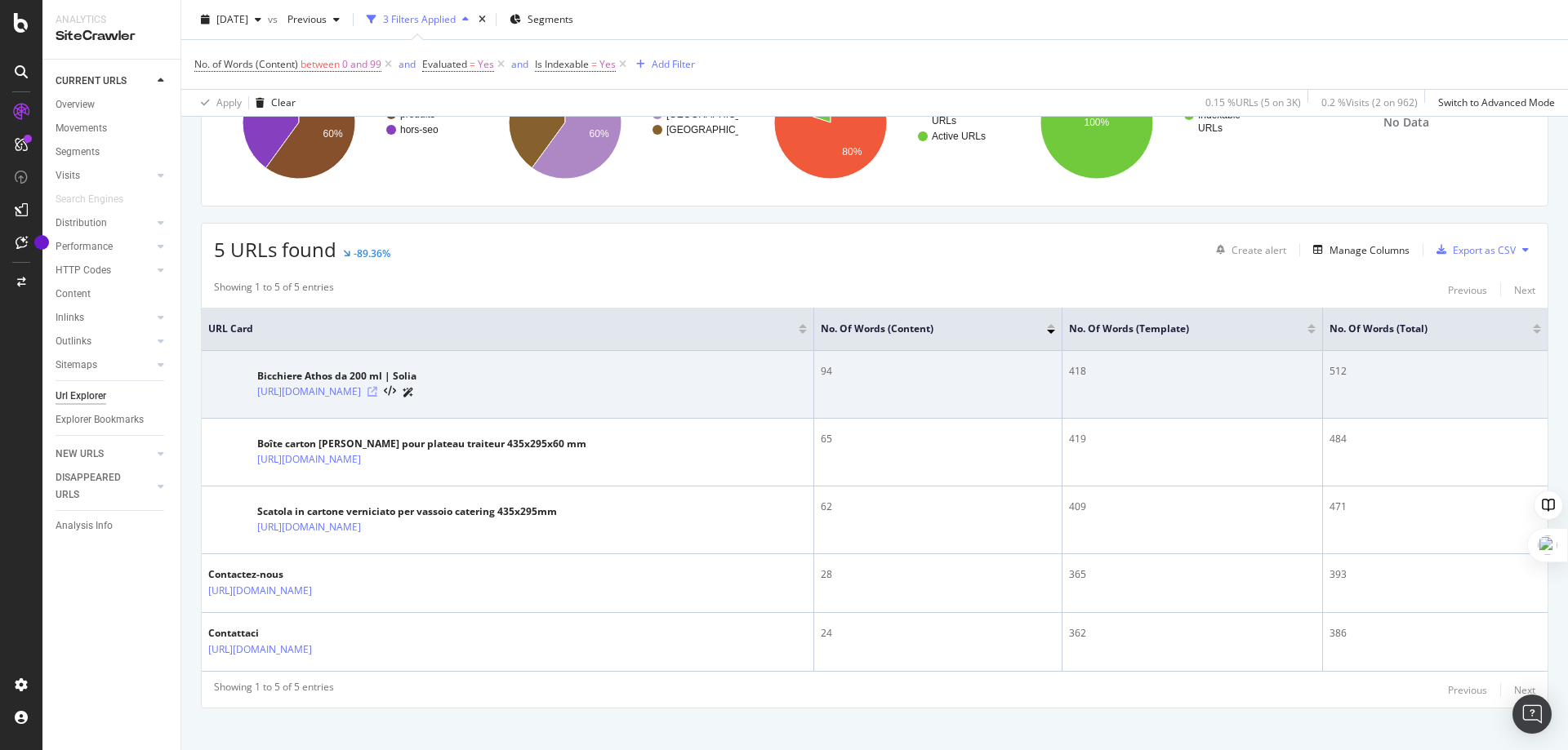
scroll to position [184, 0]
click at [377, 390] on icon at bounding box center [372, 392] width 10 height 10
